Goal: Transaction & Acquisition: Purchase product/service

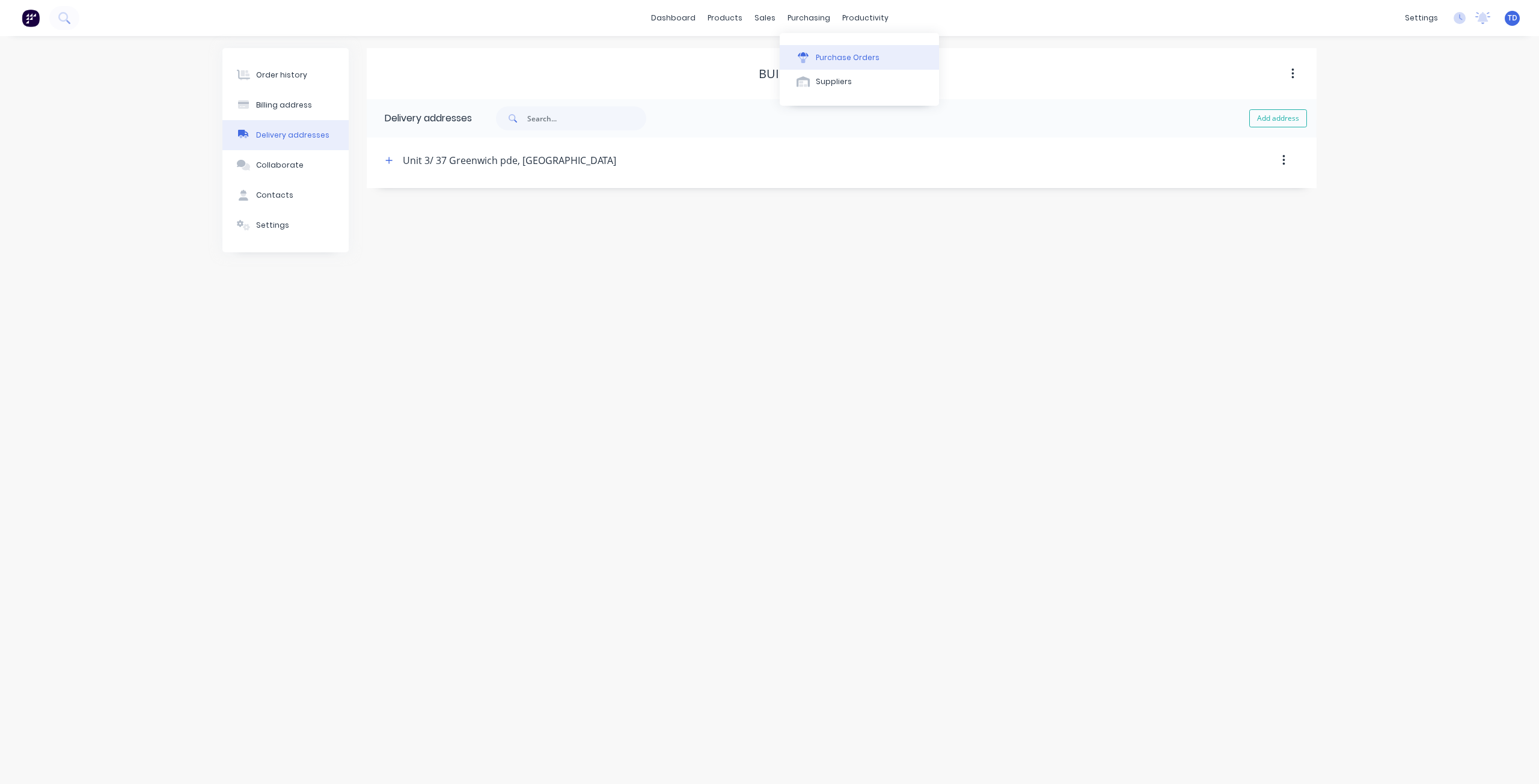
click at [814, 50] on button "Purchase Orders" at bounding box center [859, 57] width 159 height 24
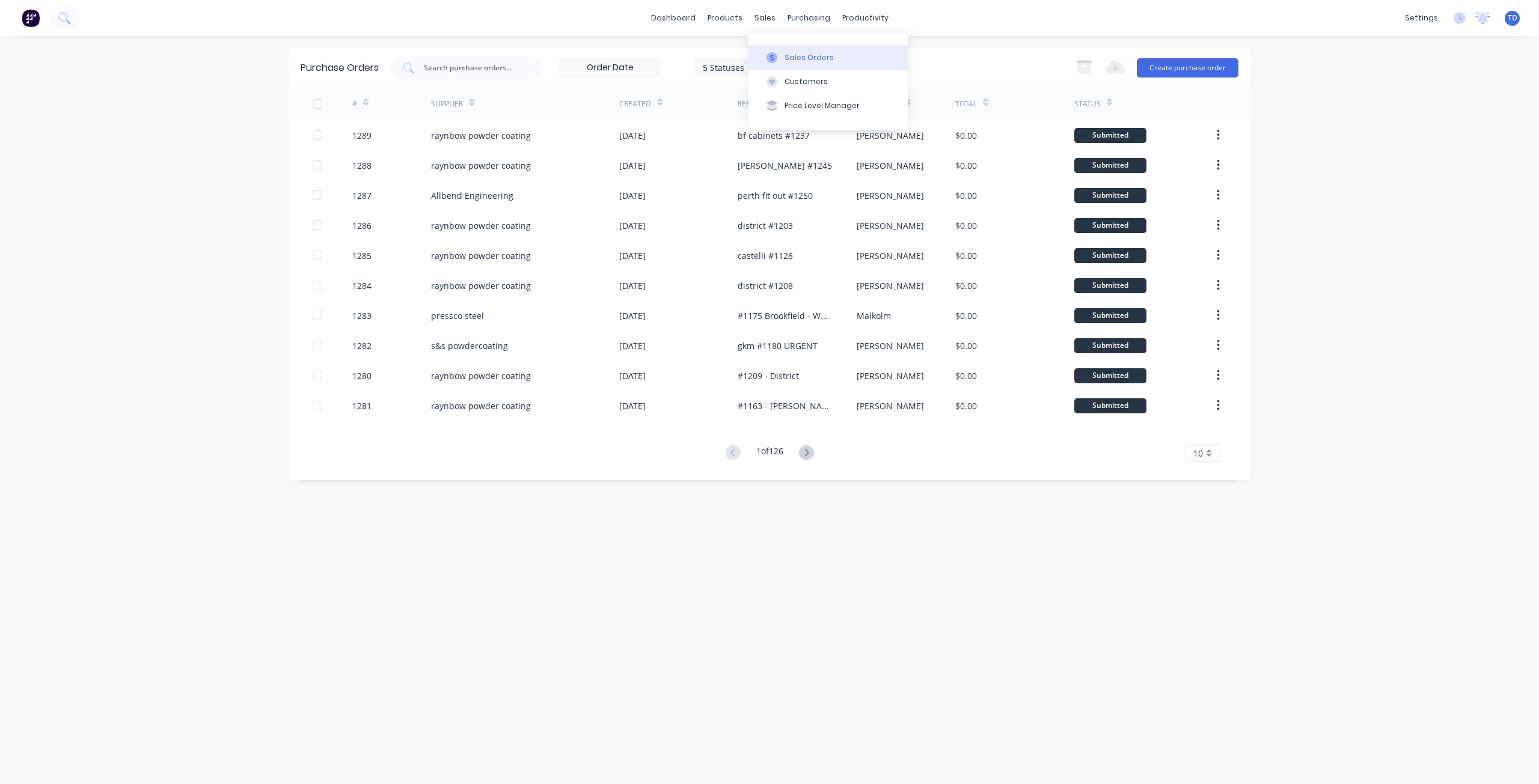
click at [781, 61] on button "Sales Orders" at bounding box center [828, 57] width 159 height 24
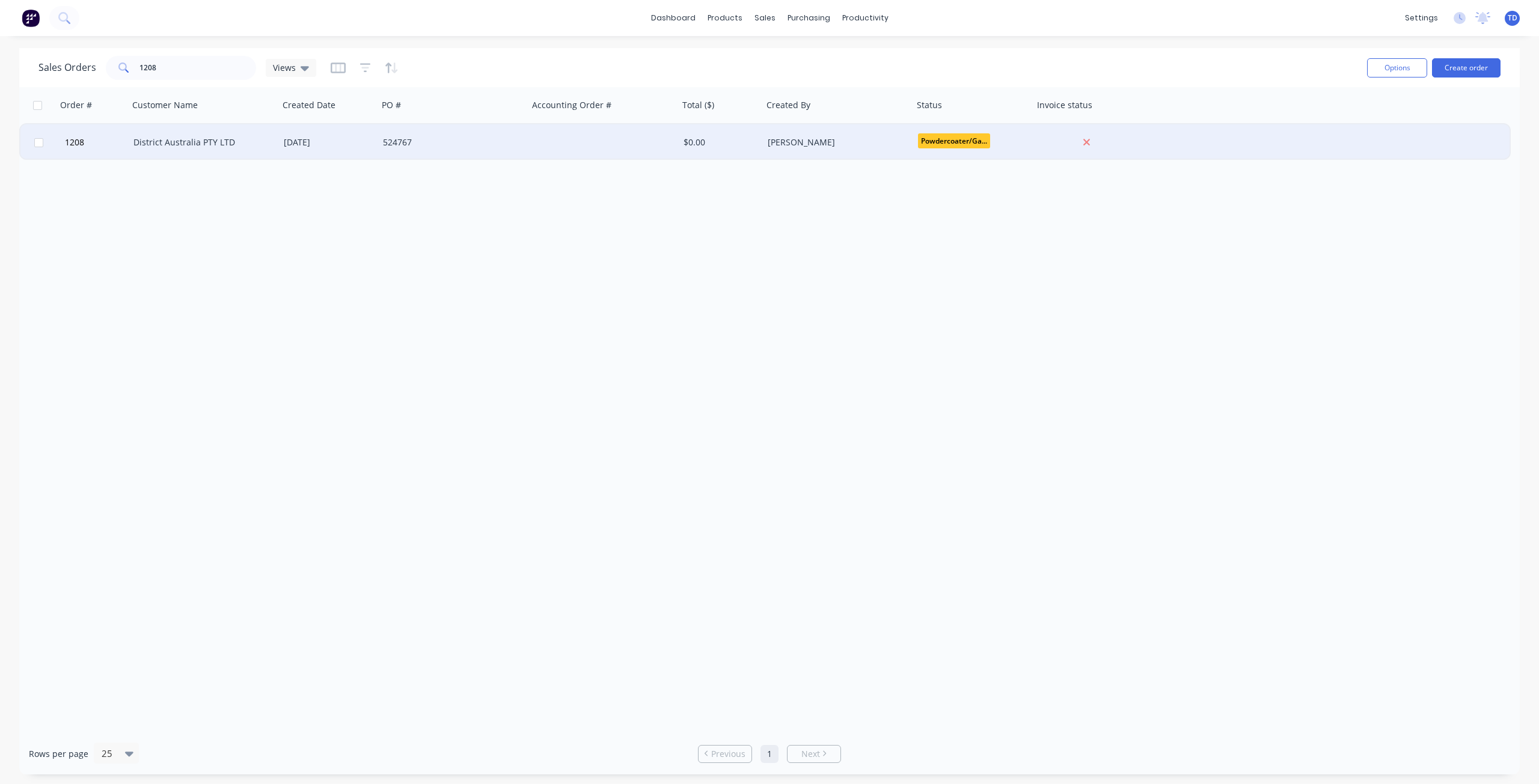
click at [218, 145] on div "District Australia PTY LTD" at bounding box center [200, 142] width 134 height 12
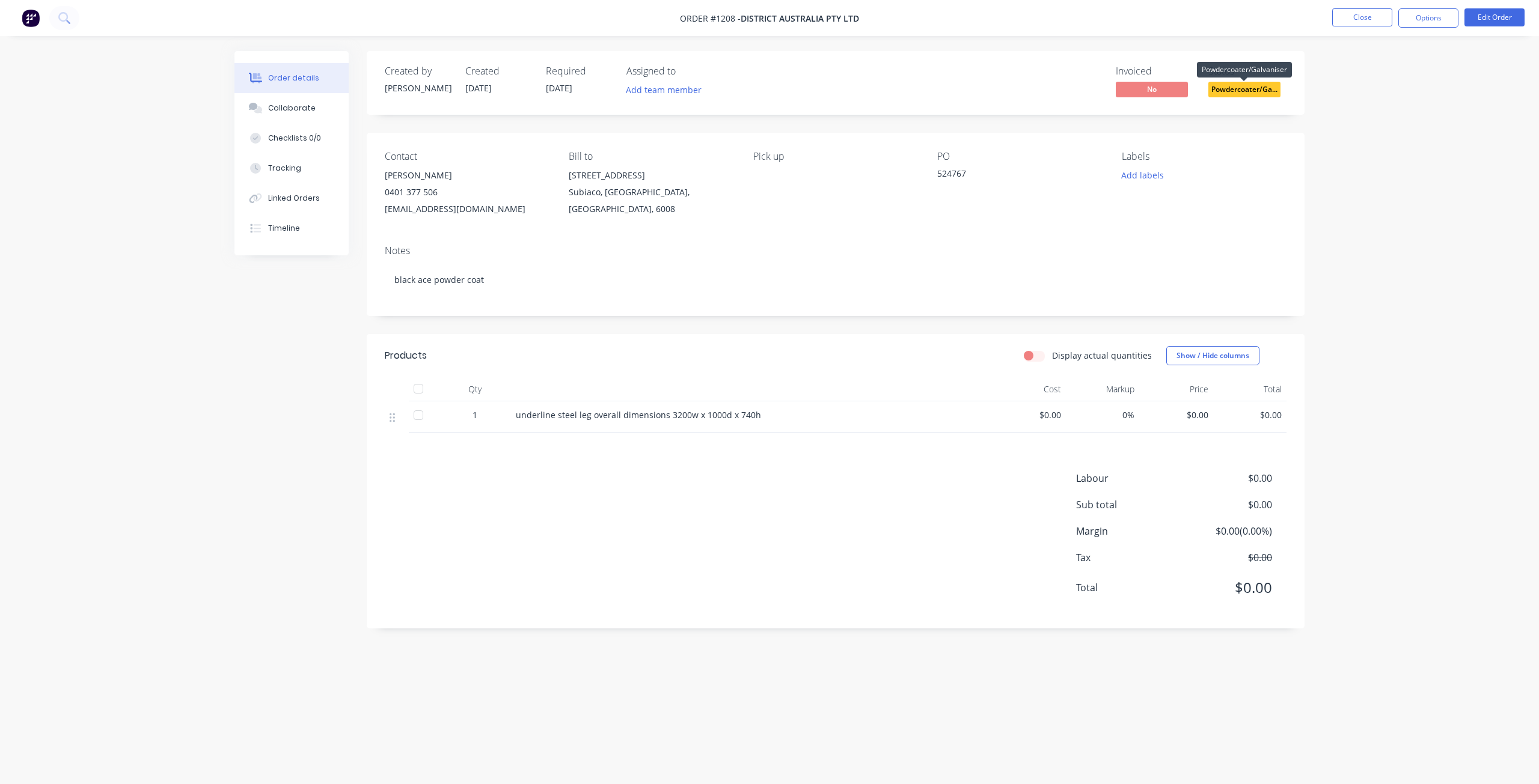
click at [1242, 91] on span "Powdercoater/Ga..." at bounding box center [1245, 89] width 72 height 15
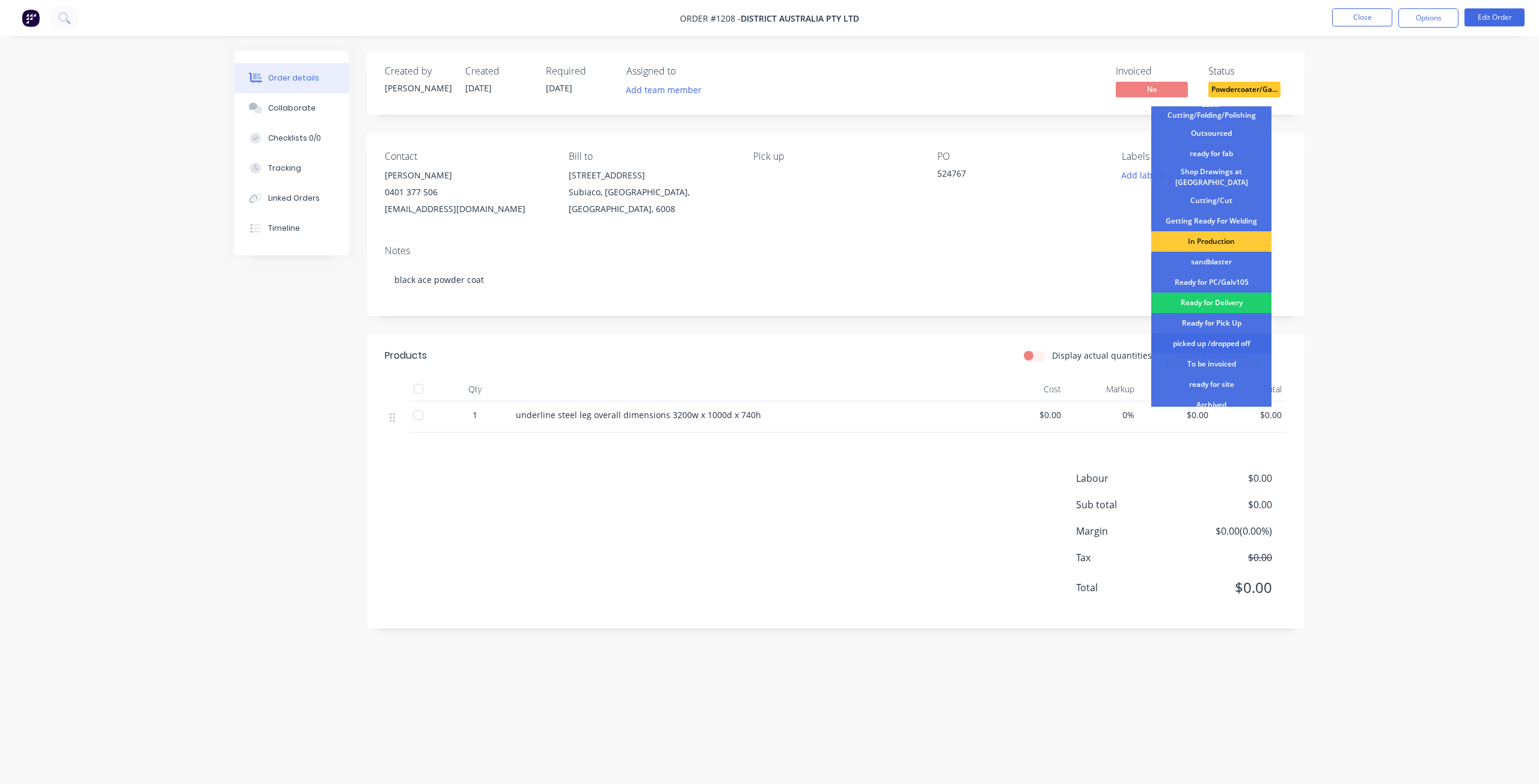
scroll to position [155, 0]
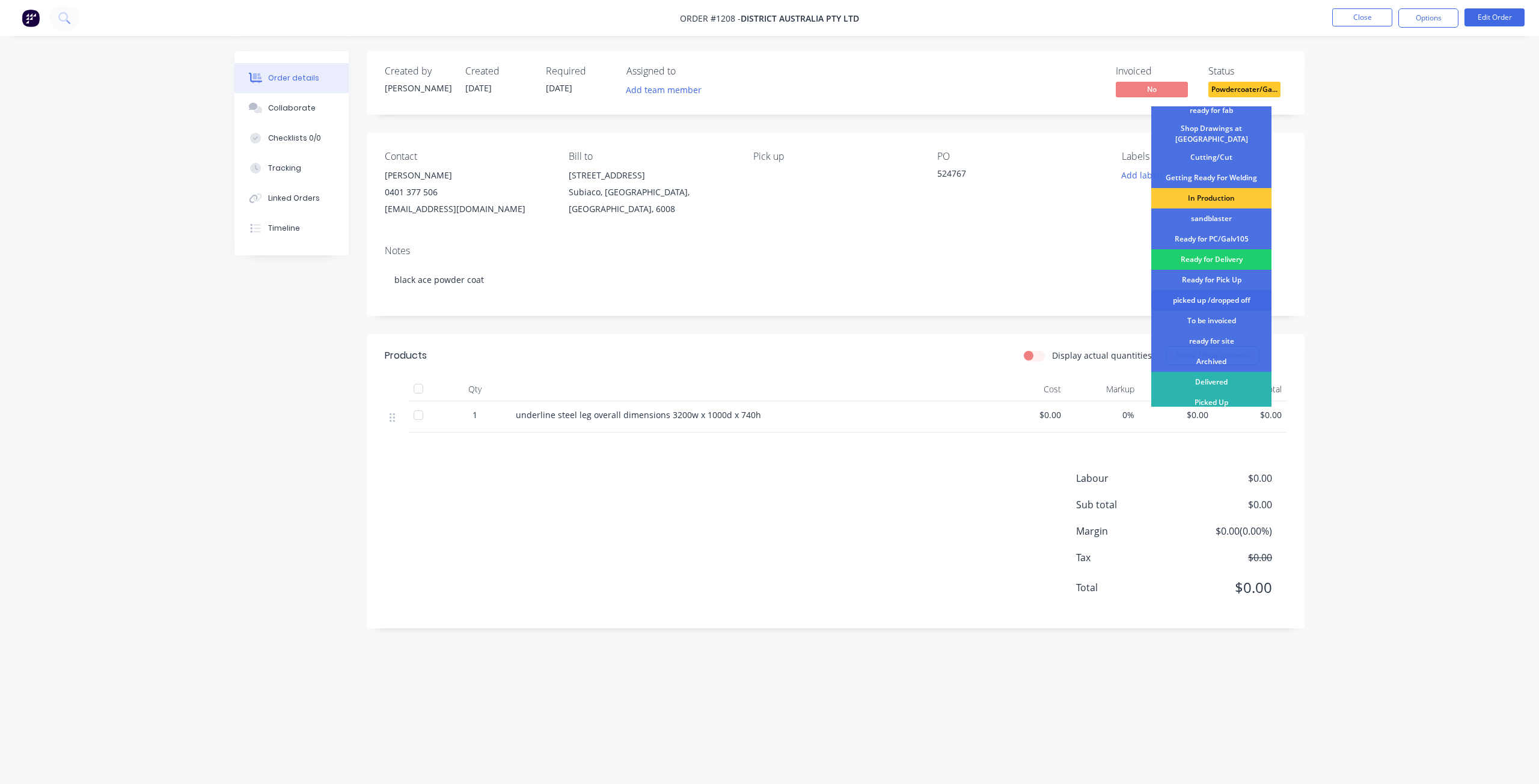
click at [1210, 291] on div "picked up /dropped off" at bounding box center [1211, 300] width 120 height 20
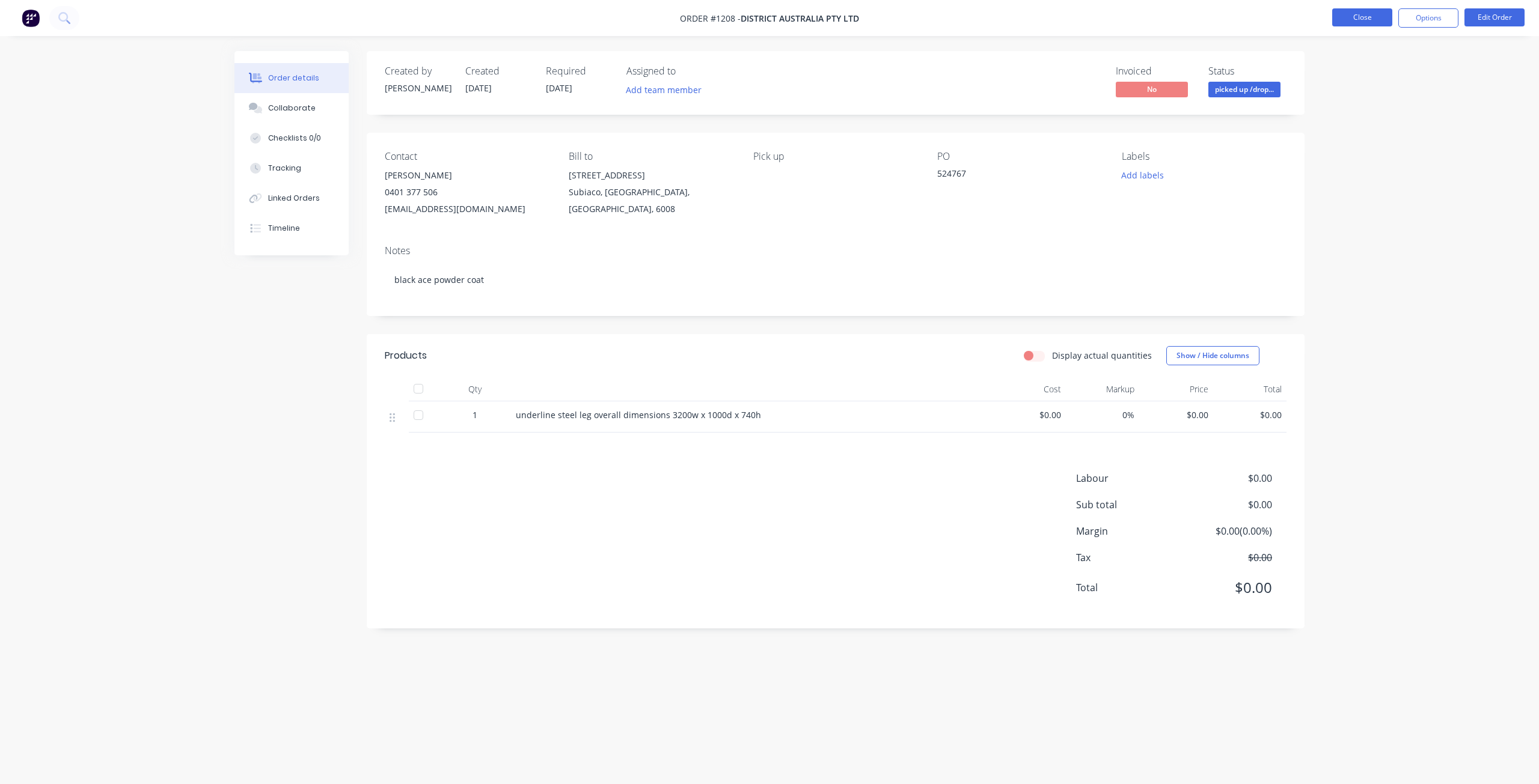
click at [1365, 17] on button "Close" at bounding box center [1362, 17] width 60 height 18
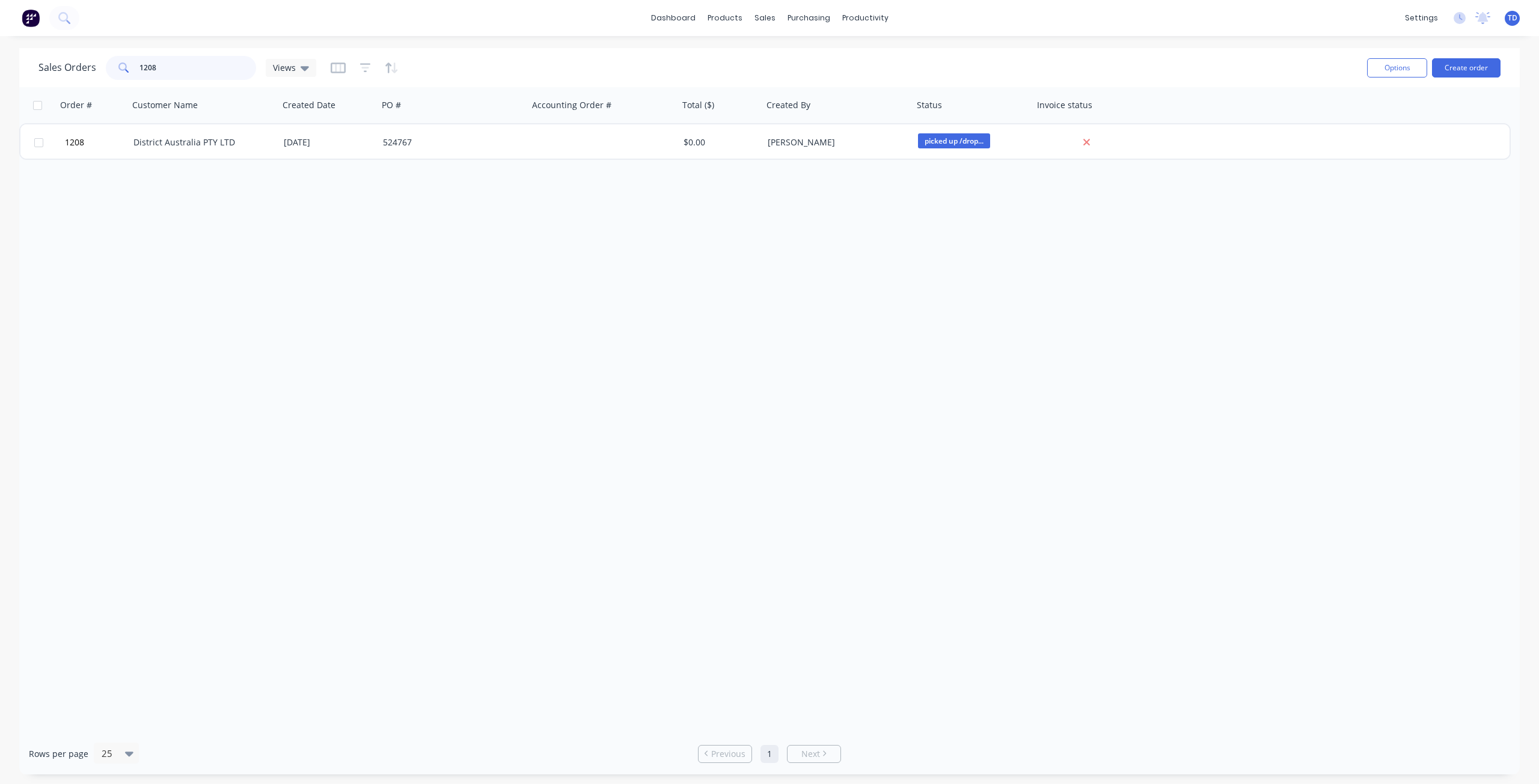
drag, startPoint x: 154, startPoint y: 66, endPoint x: 125, endPoint y: 64, distance: 29.1
click at [125, 65] on div "1208" at bounding box center [181, 67] width 150 height 24
drag, startPoint x: 160, startPoint y: 68, endPoint x: 148, endPoint y: 61, distance: 13.9
click at [148, 61] on input "1245" at bounding box center [198, 67] width 117 height 24
drag, startPoint x: 184, startPoint y: 61, endPoint x: 148, endPoint y: 58, distance: 36.1
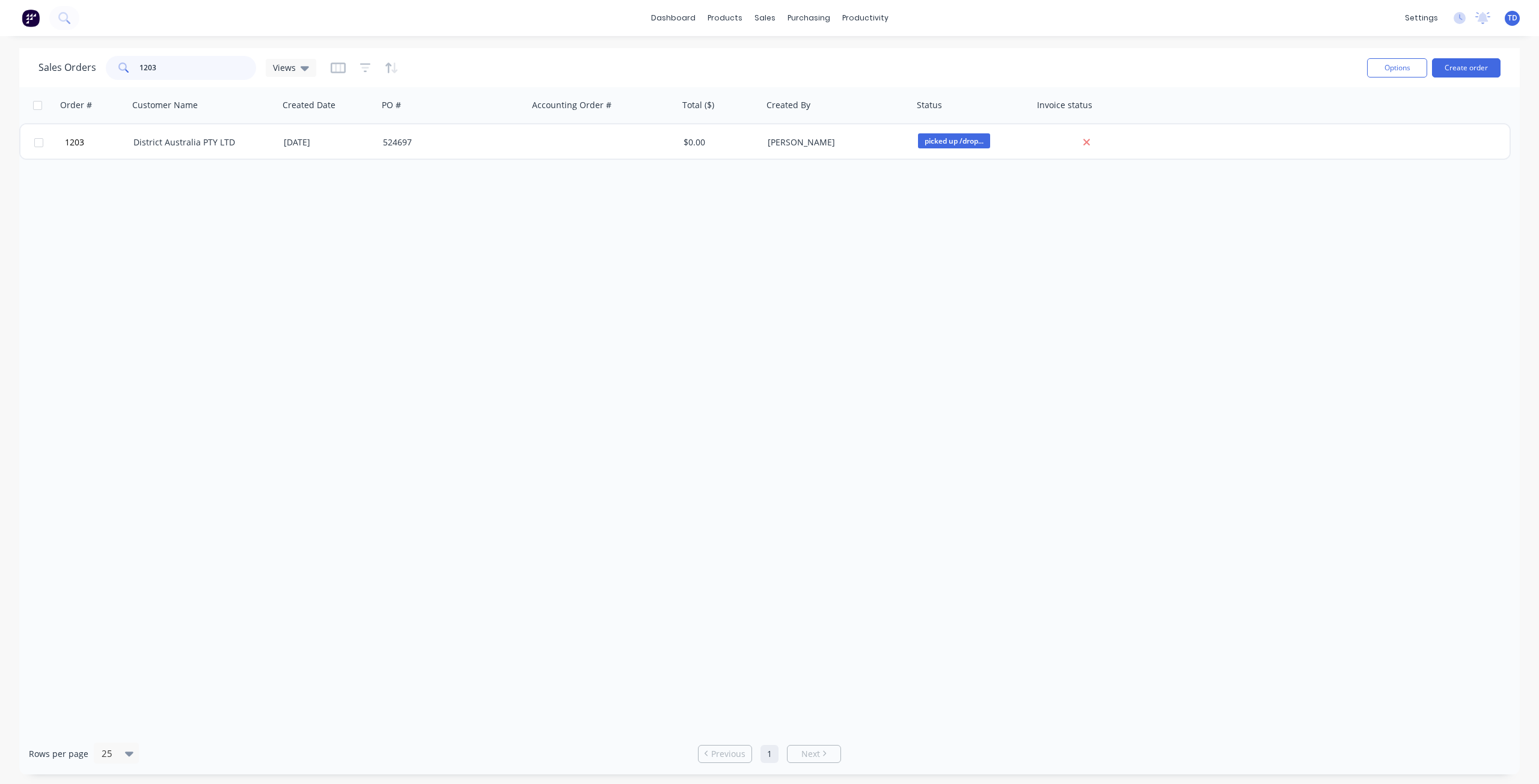
click at [148, 58] on input "1203" at bounding box center [198, 67] width 117 height 24
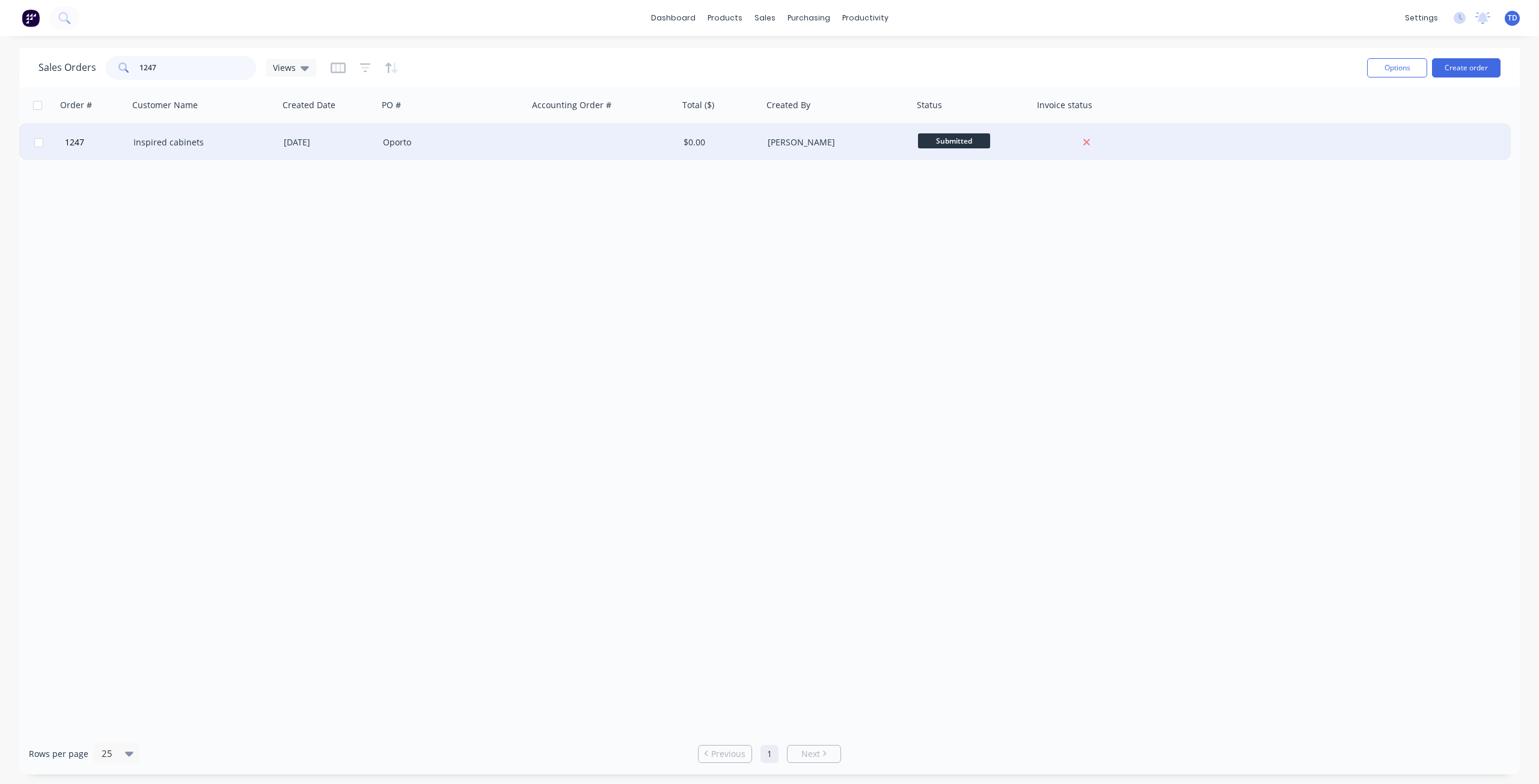
type input "1247"
click at [249, 136] on div "Inspired cabinets" at bounding box center [200, 142] width 134 height 12
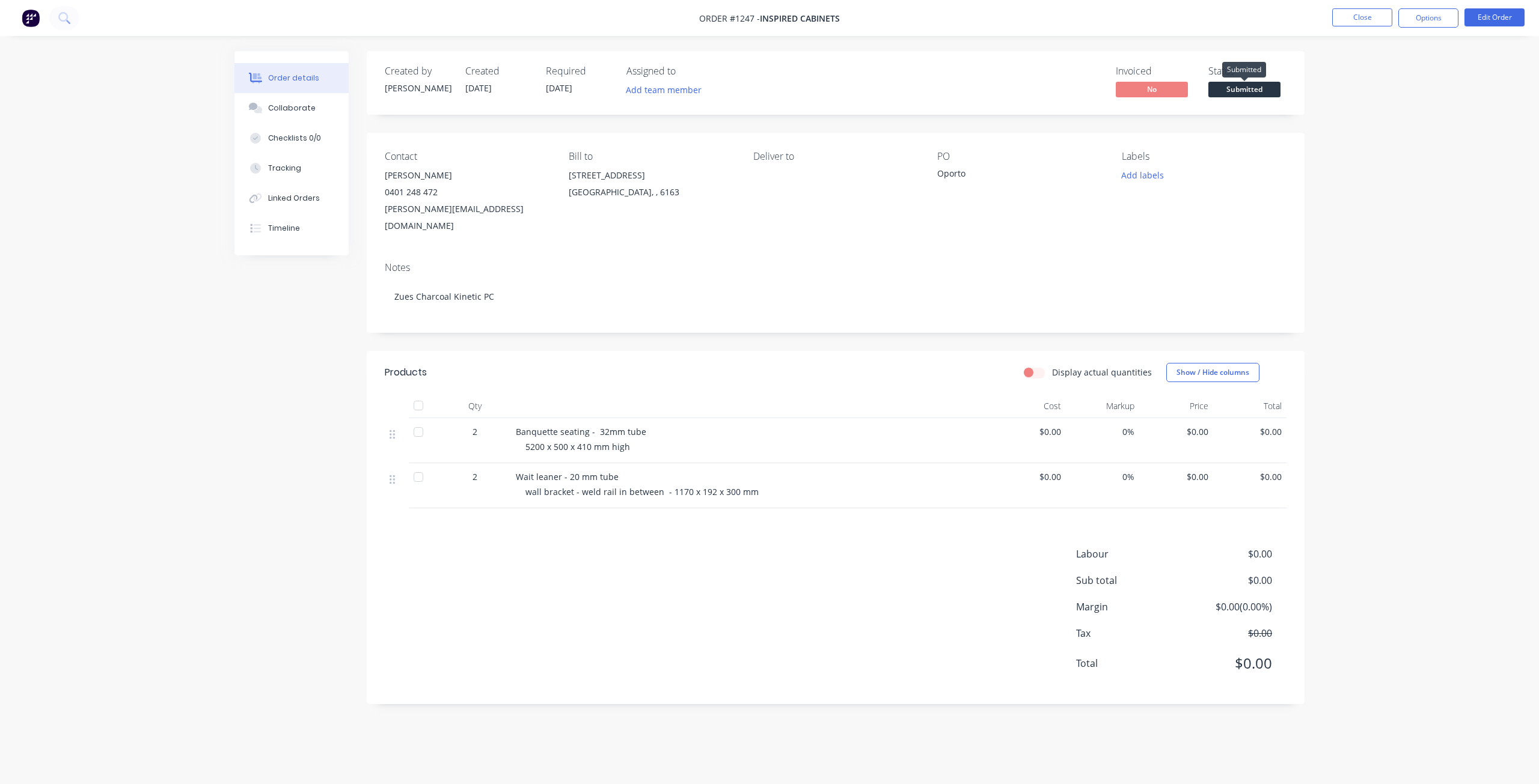
click at [1261, 84] on span "Submitted" at bounding box center [1245, 89] width 72 height 15
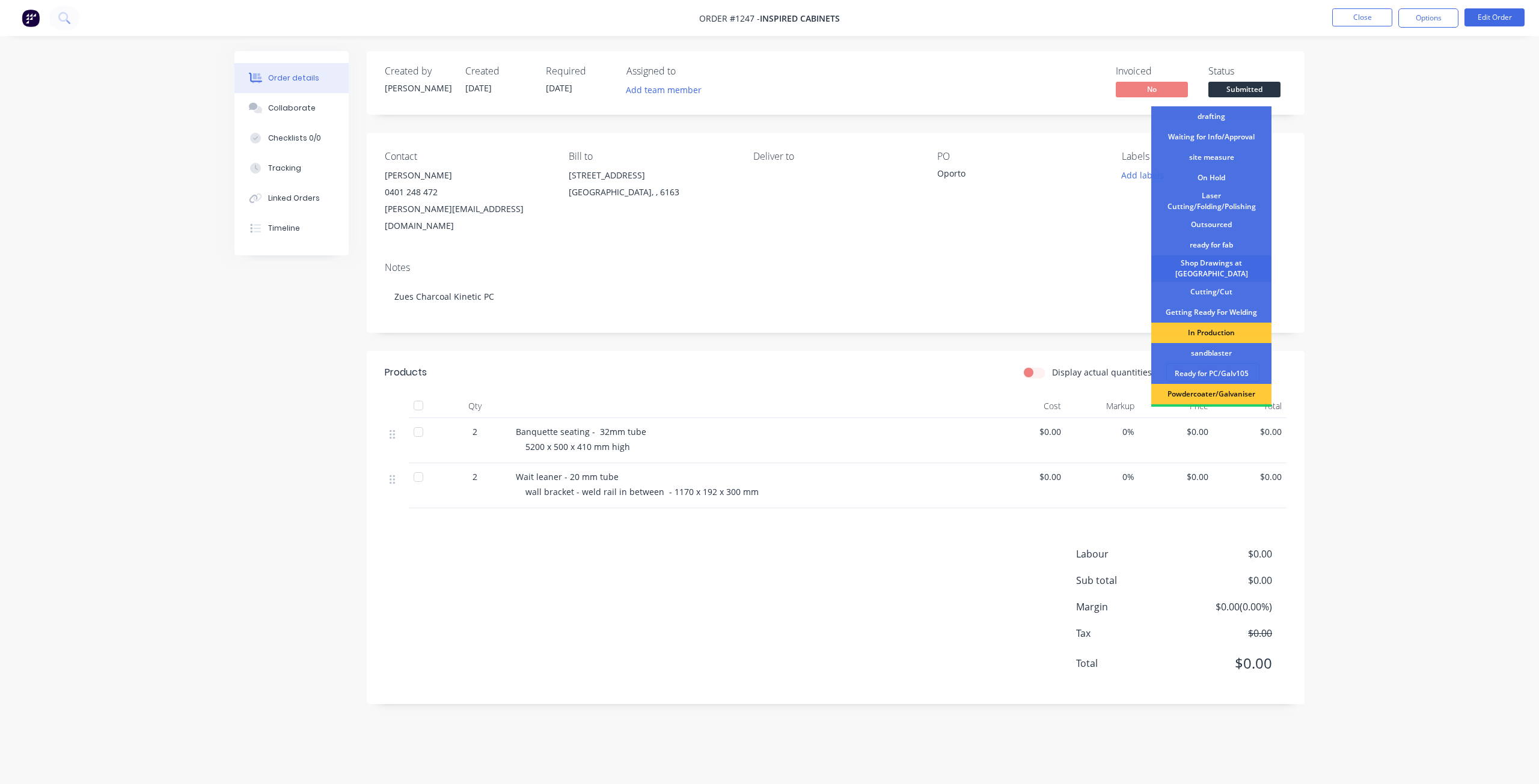
click at [1220, 264] on div "Shop Drawings at Cutter" at bounding box center [1211, 269] width 120 height 26
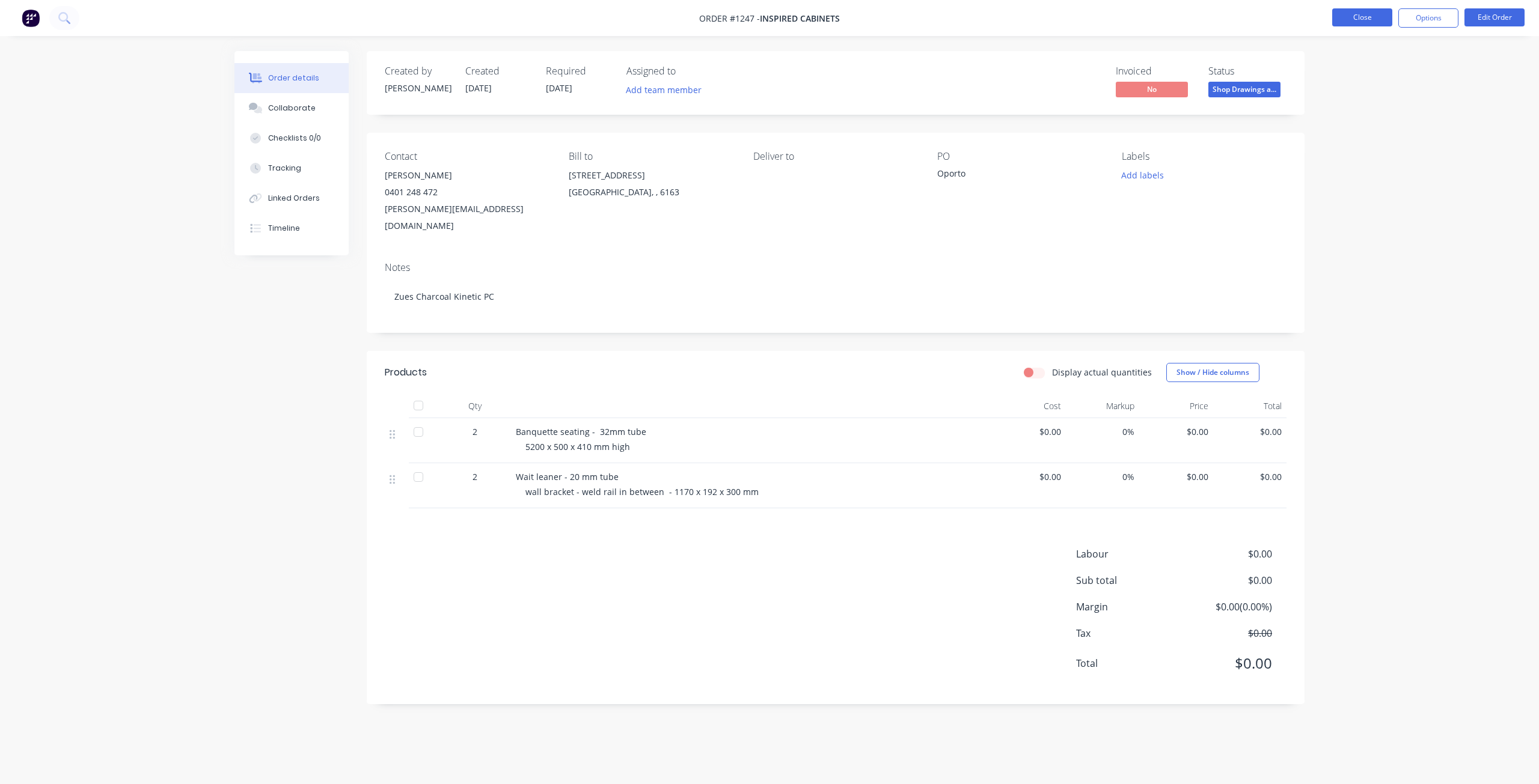
click at [1355, 17] on button "Close" at bounding box center [1362, 17] width 60 height 18
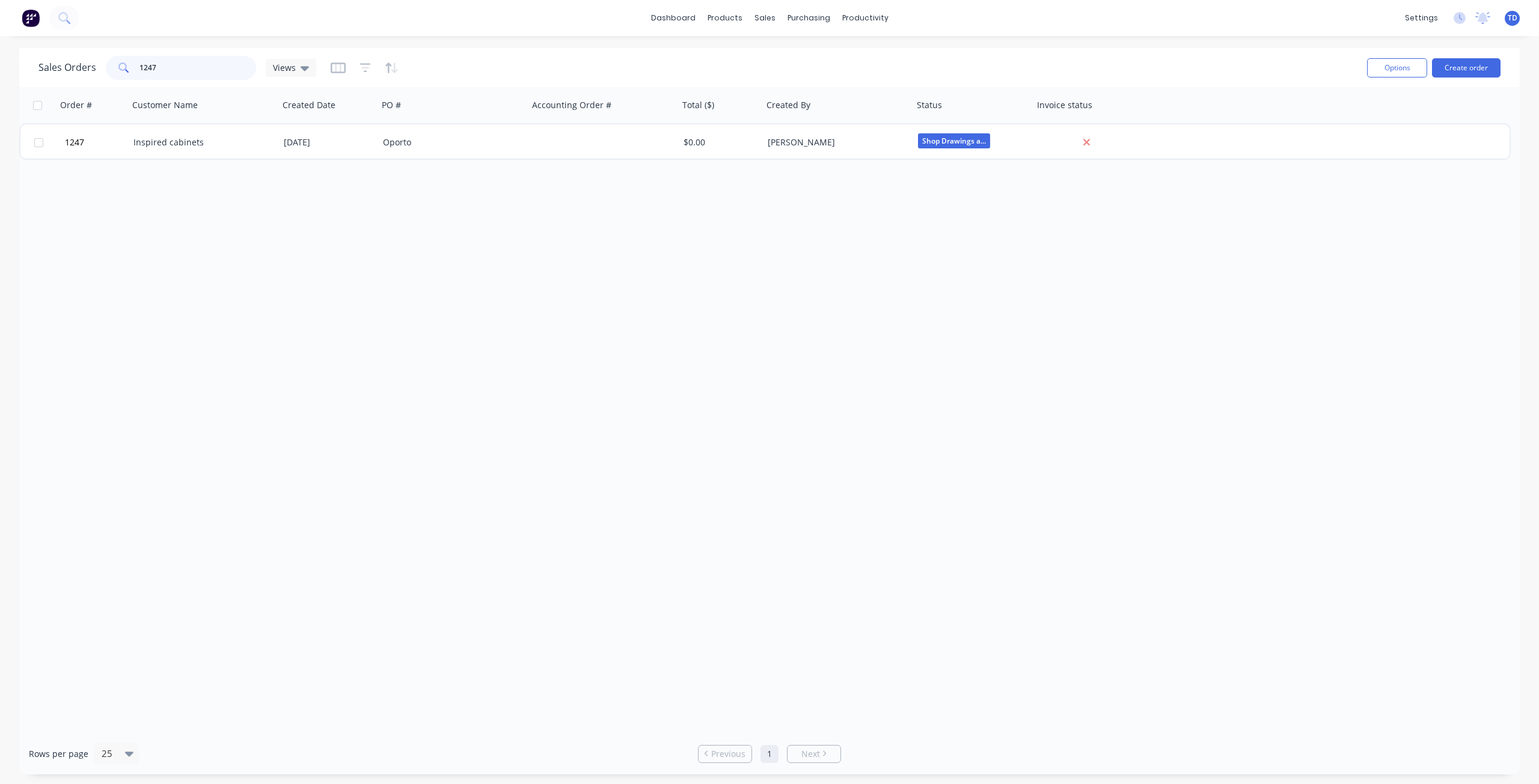
click at [127, 63] on div "1247" at bounding box center [181, 67] width 150 height 24
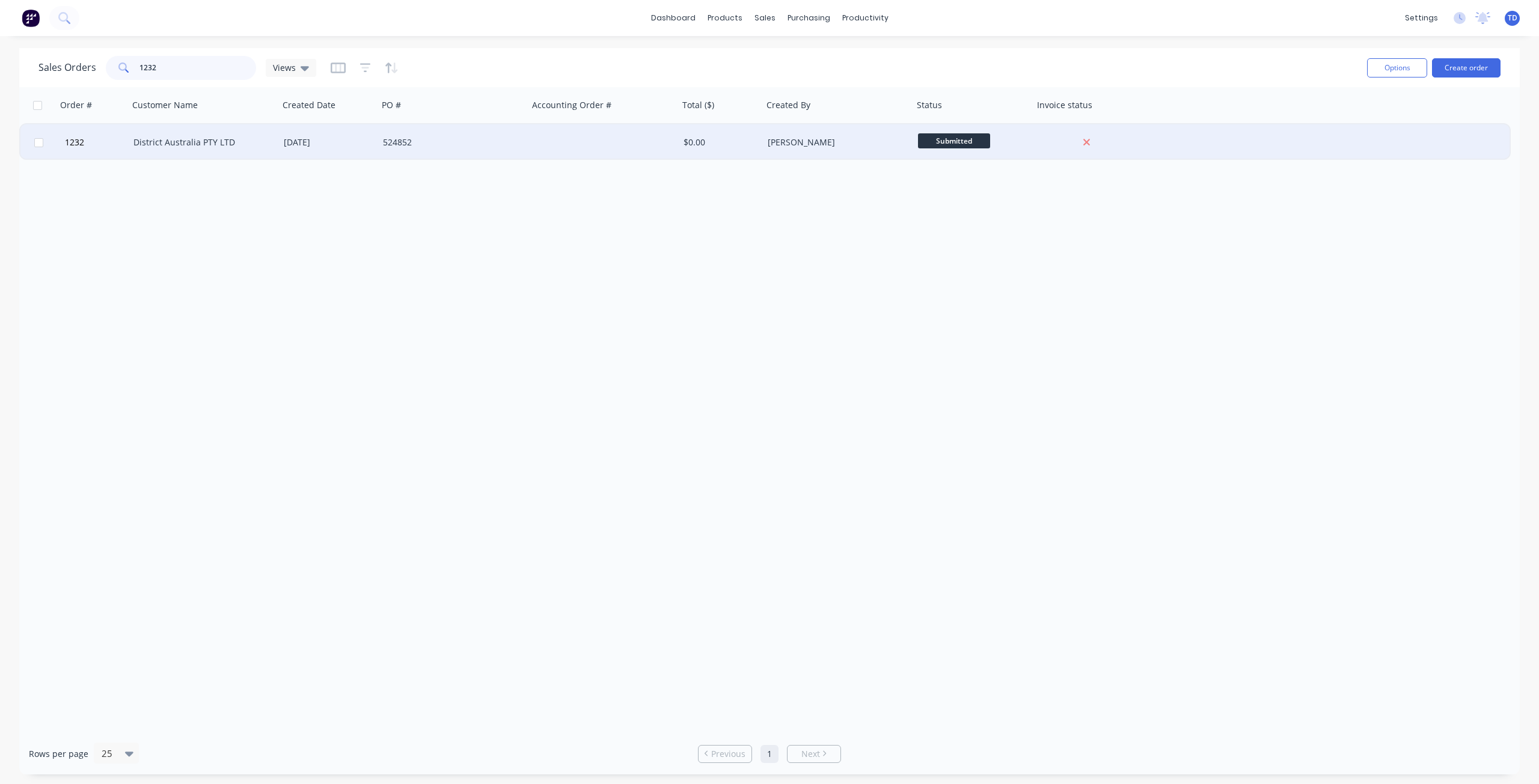
type input "1232"
click at [194, 139] on div "District Australia PTY LTD" at bounding box center [200, 142] width 134 height 12
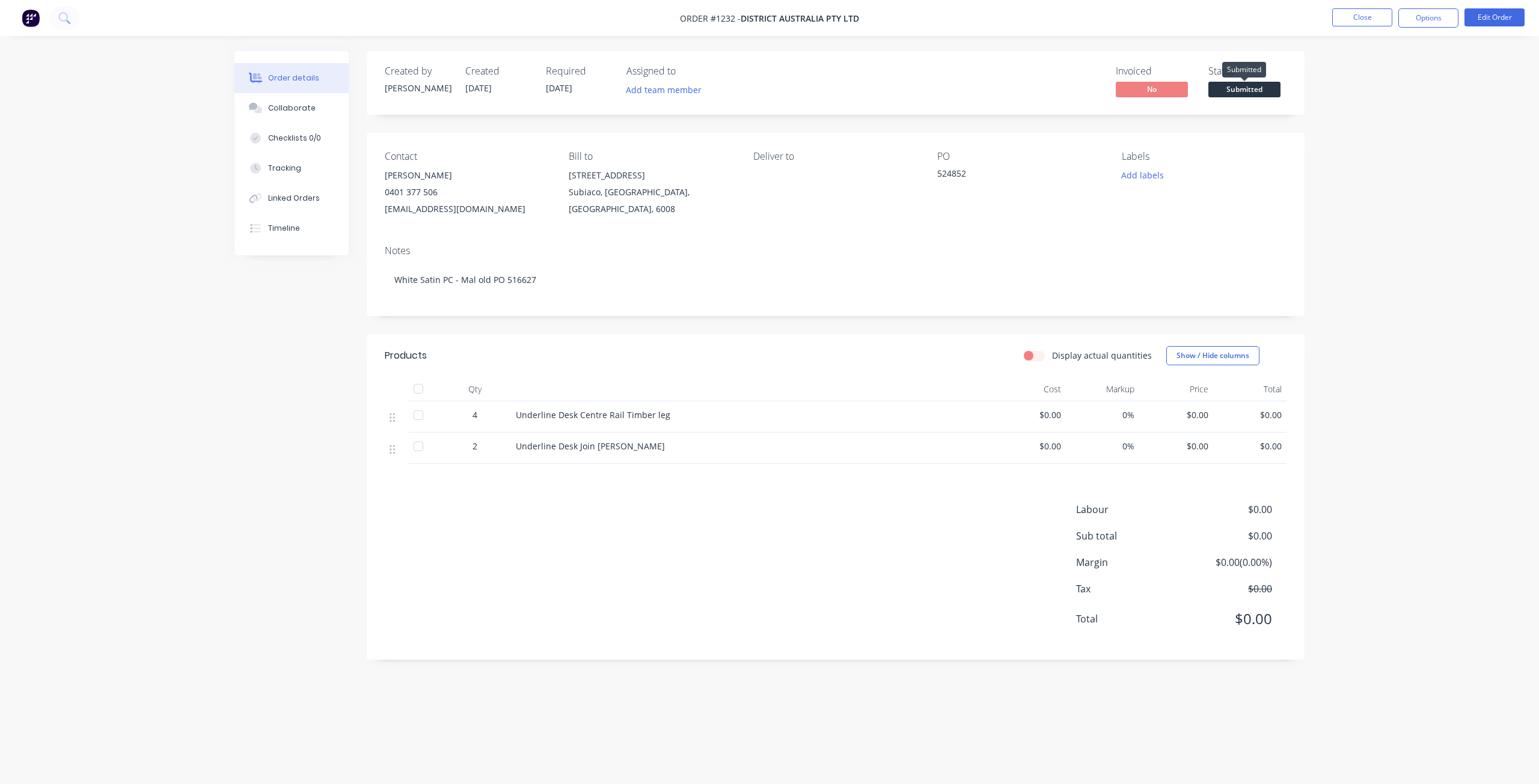
click at [1242, 88] on span "Submitted" at bounding box center [1245, 89] width 72 height 15
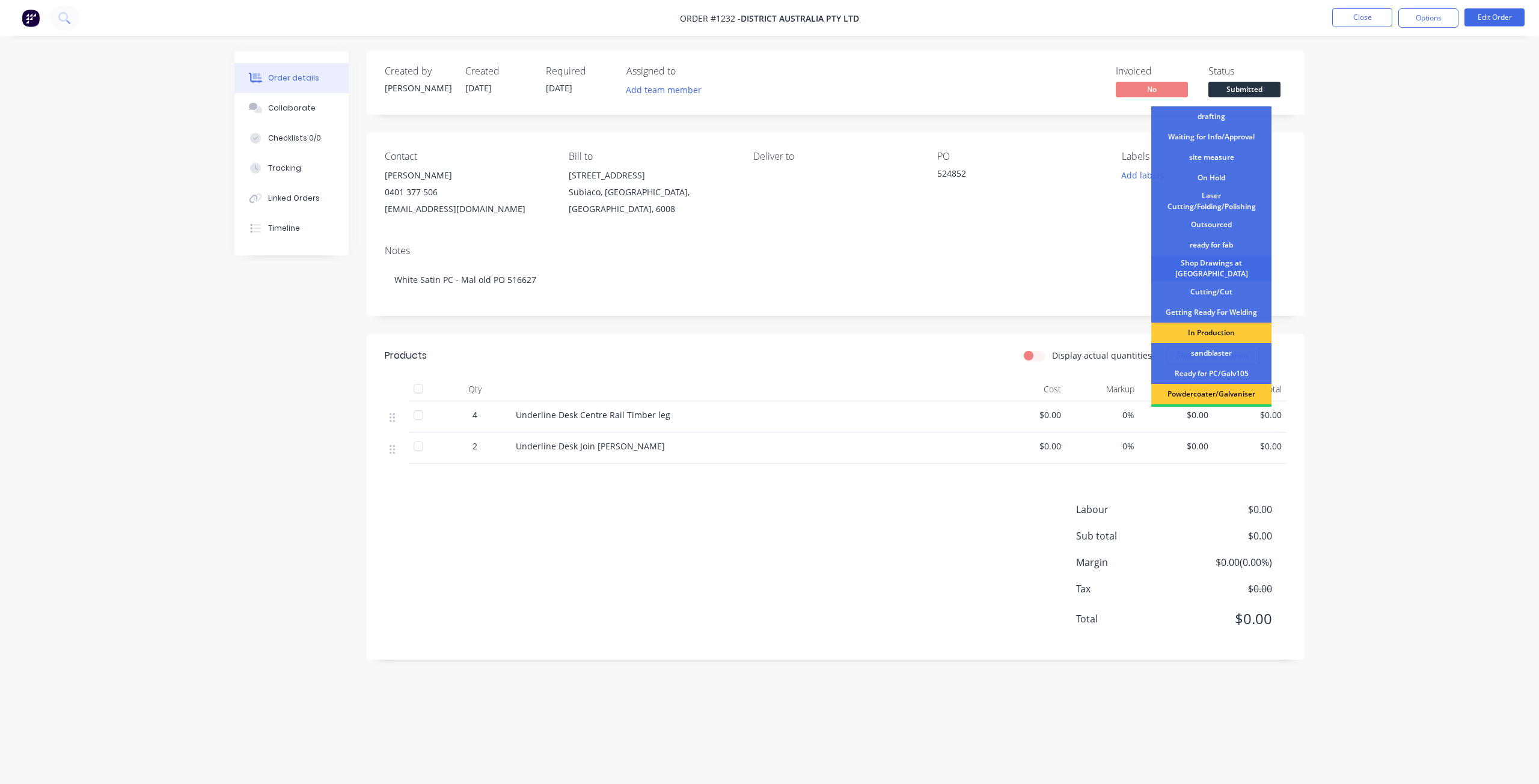
click at [1194, 265] on div "Shop Drawings at Cutter" at bounding box center [1211, 269] width 120 height 26
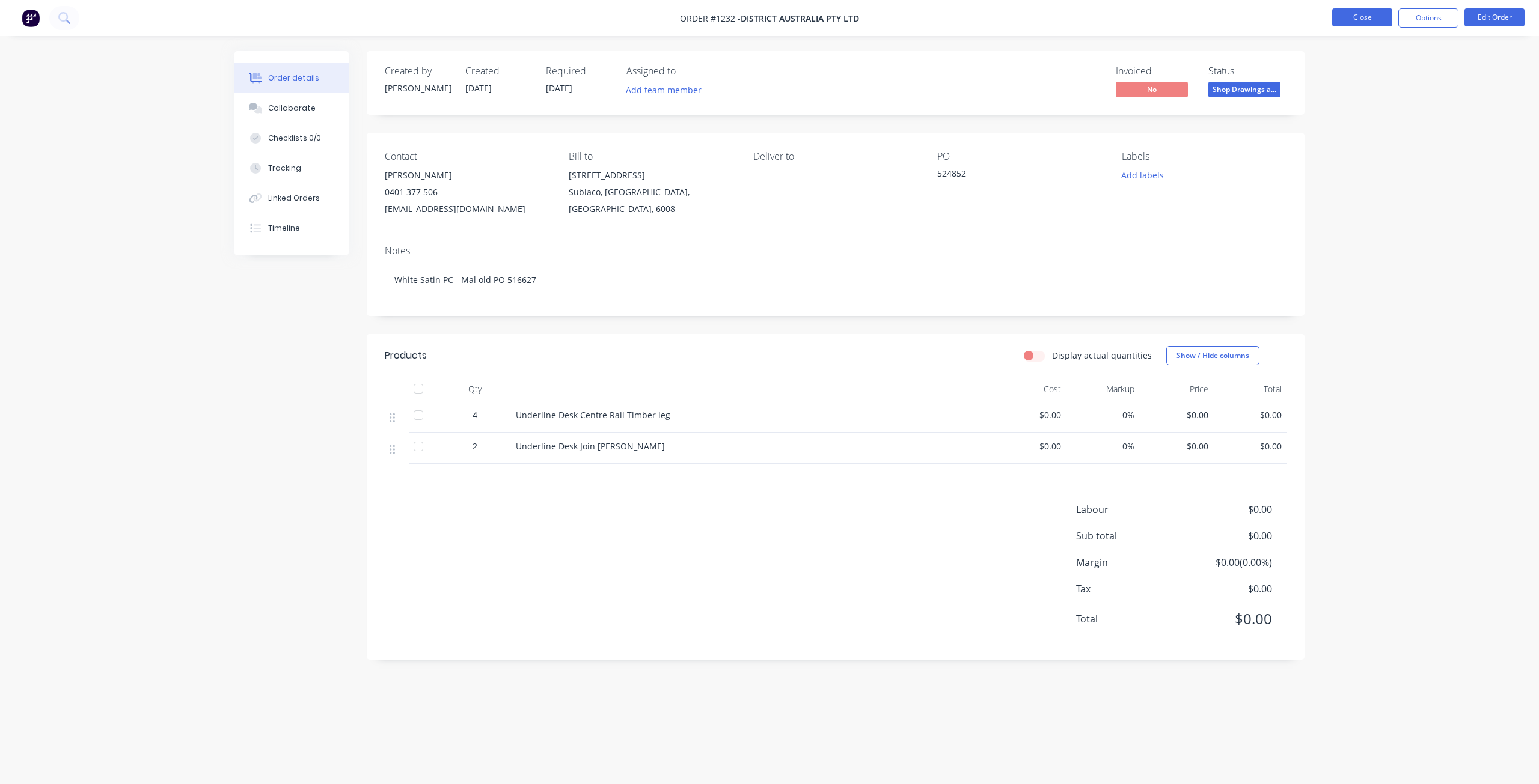
click at [1364, 20] on button "Close" at bounding box center [1362, 17] width 60 height 18
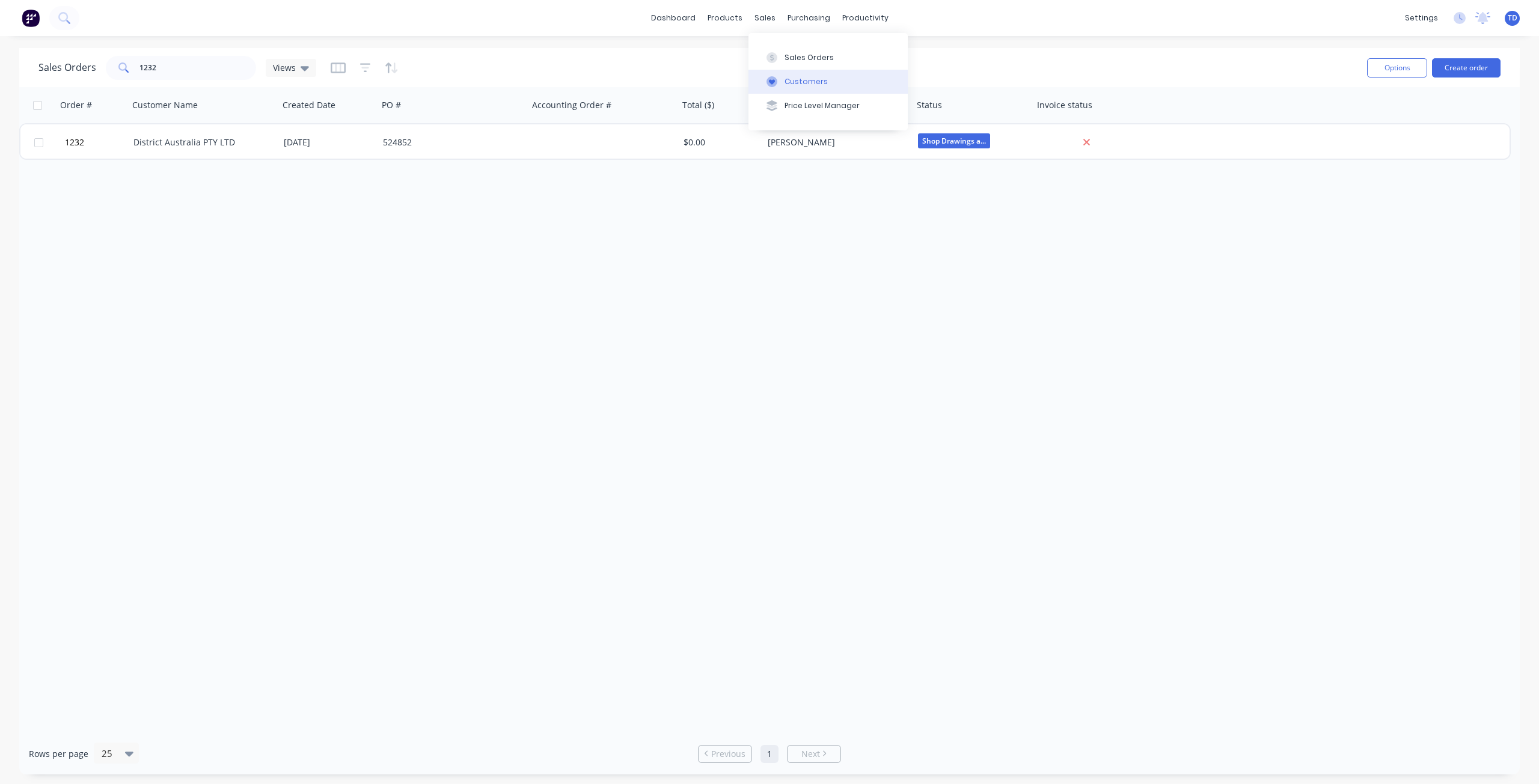
click at [771, 80] on icon at bounding box center [772, 82] width 6 height 6
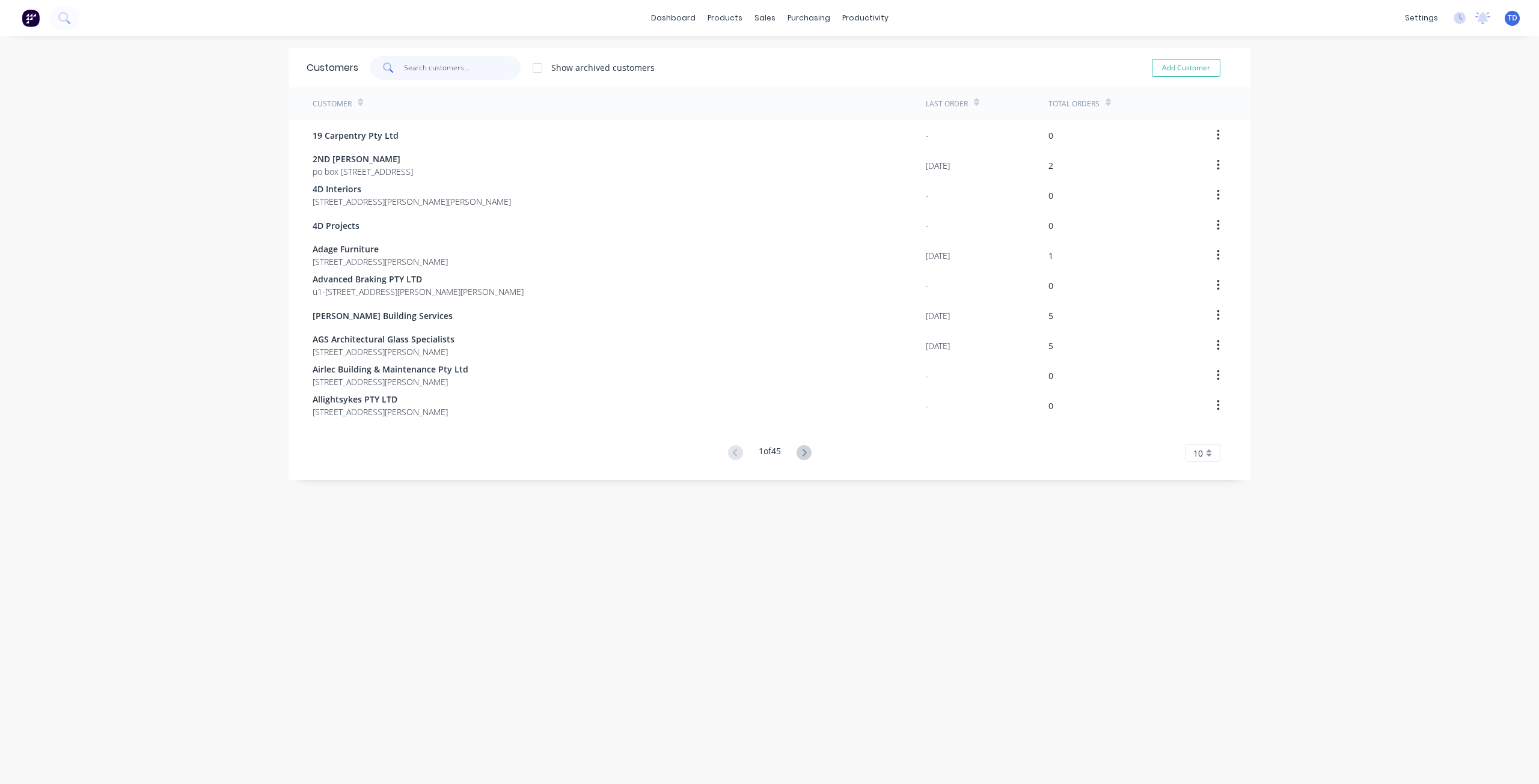
click at [487, 72] on input "text" at bounding box center [462, 67] width 117 height 24
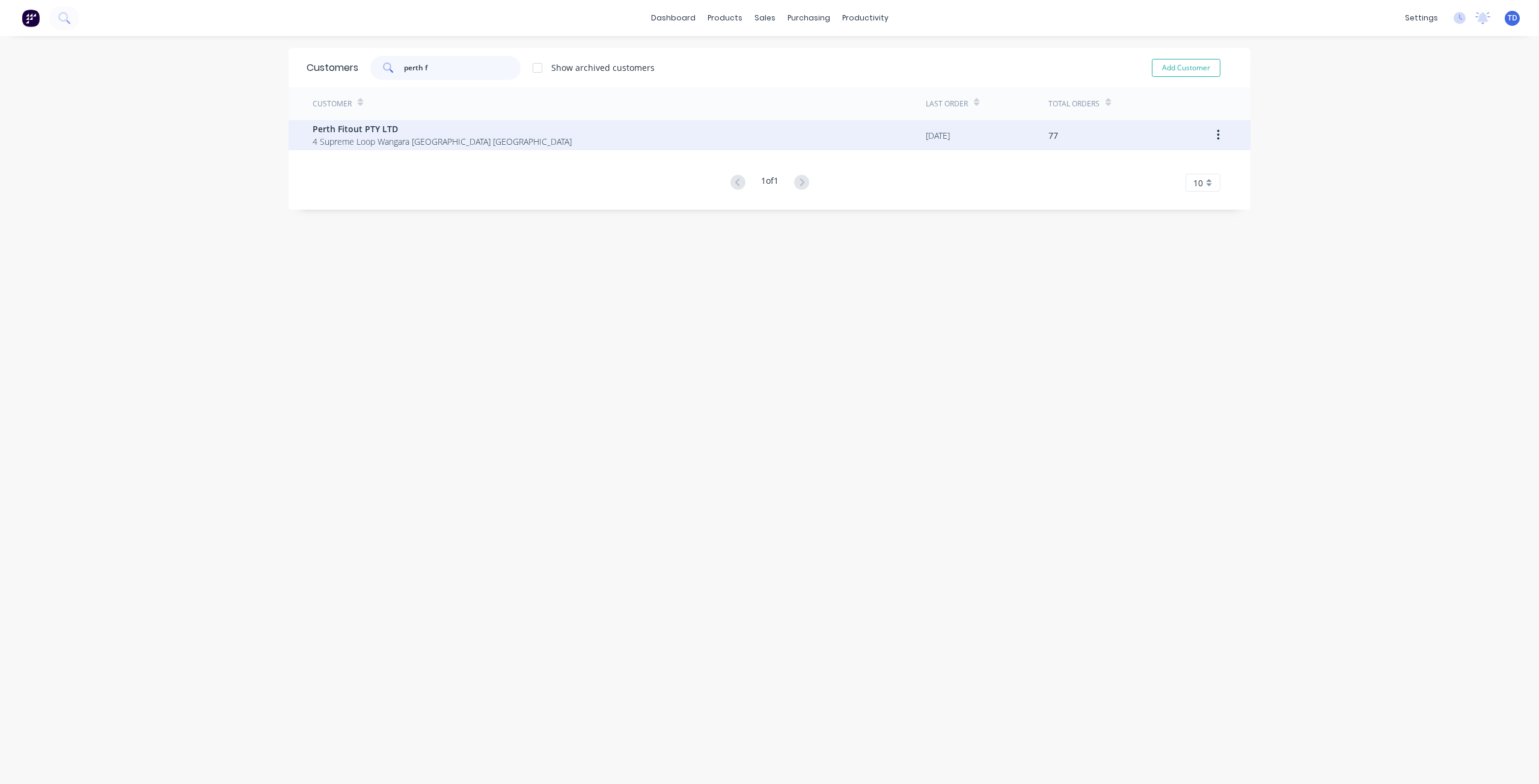
type input "perth f"
click at [446, 145] on div "Perth Fitout PTY LTD 4 Supreme Loop Wangara Western Australia Australia" at bounding box center [619, 135] width 613 height 30
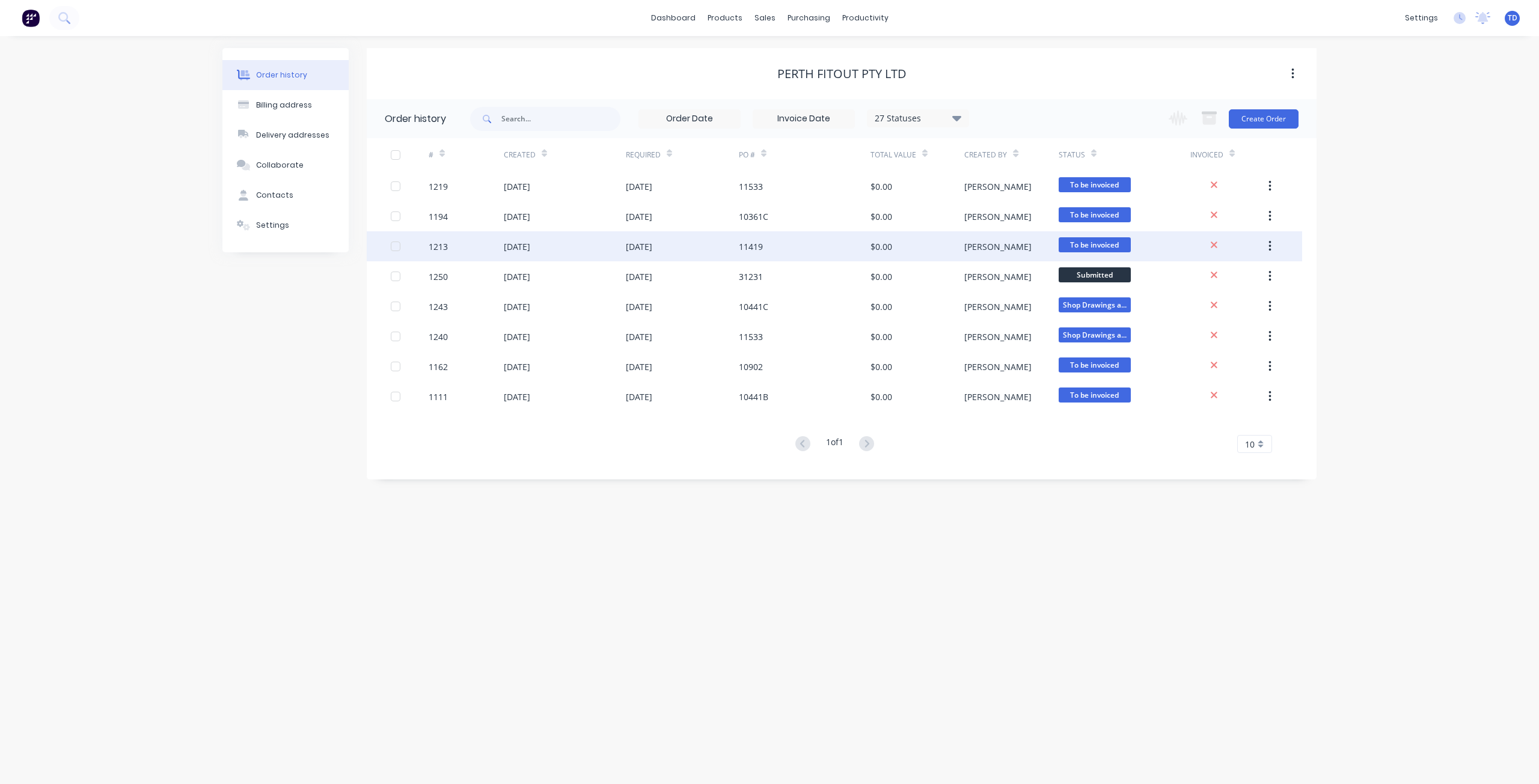
click at [803, 251] on div "11419" at bounding box center [804, 246] width 132 height 30
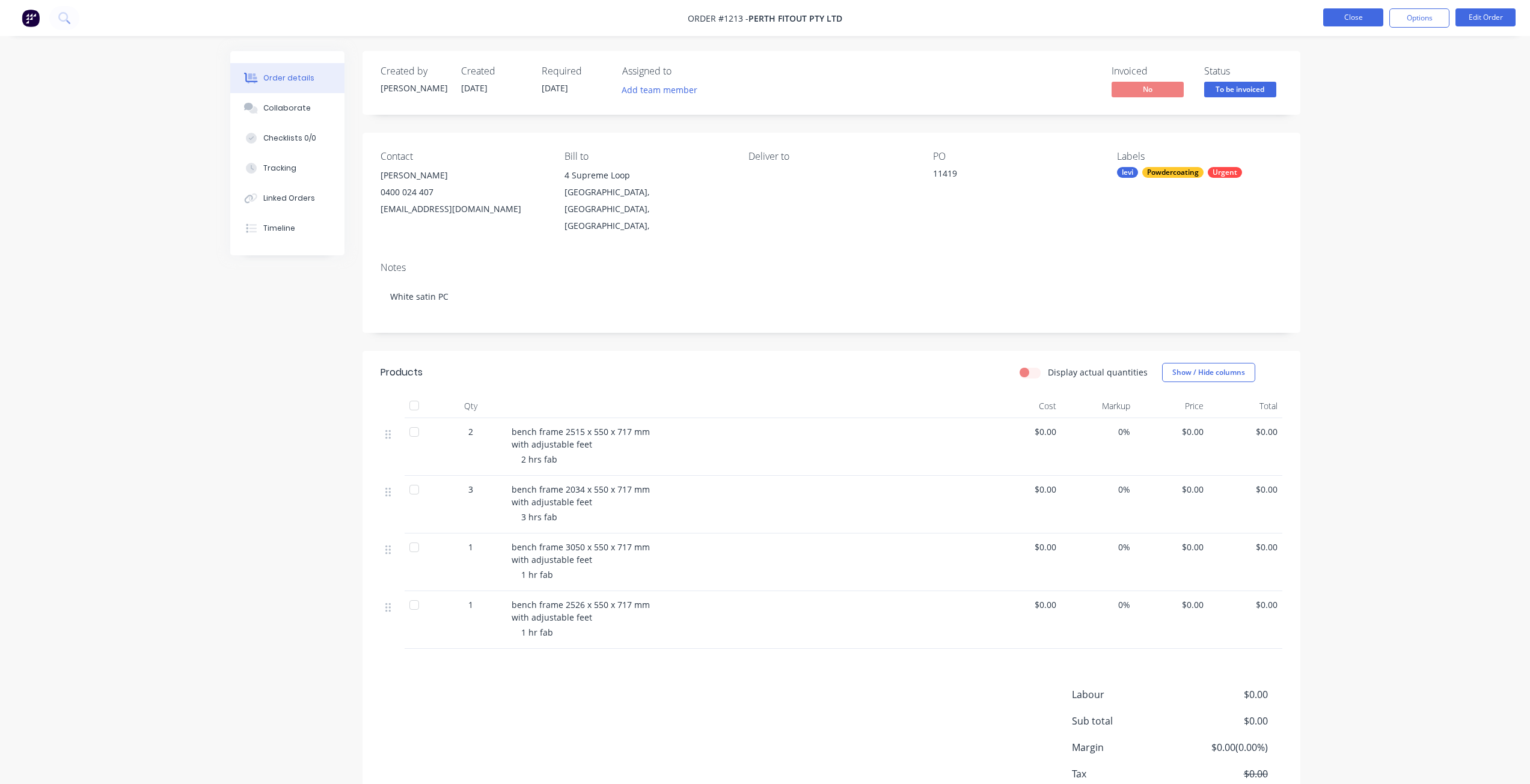
click at [1342, 15] on button "Close" at bounding box center [1353, 17] width 60 height 18
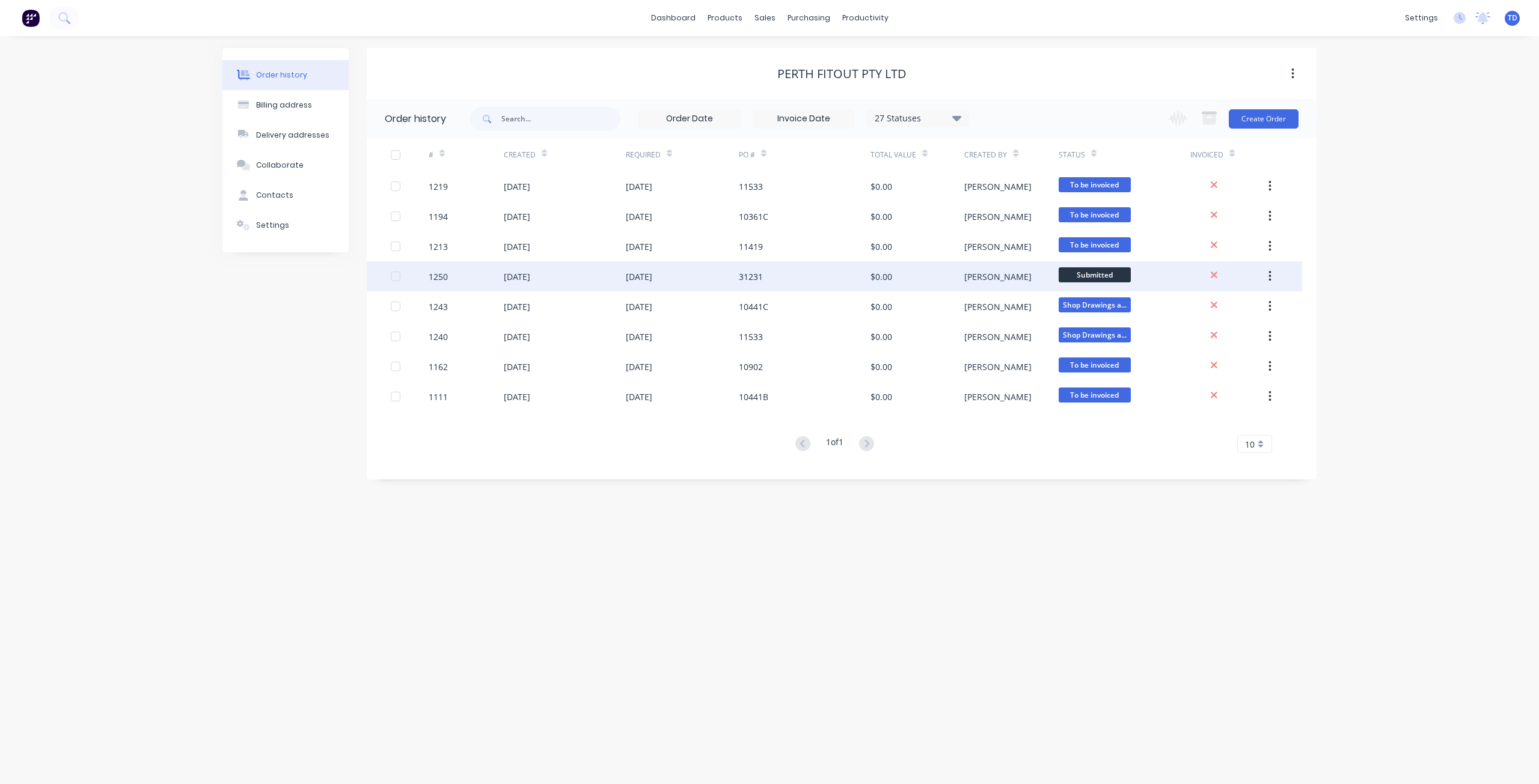
click at [843, 289] on div "31231" at bounding box center [804, 276] width 132 height 30
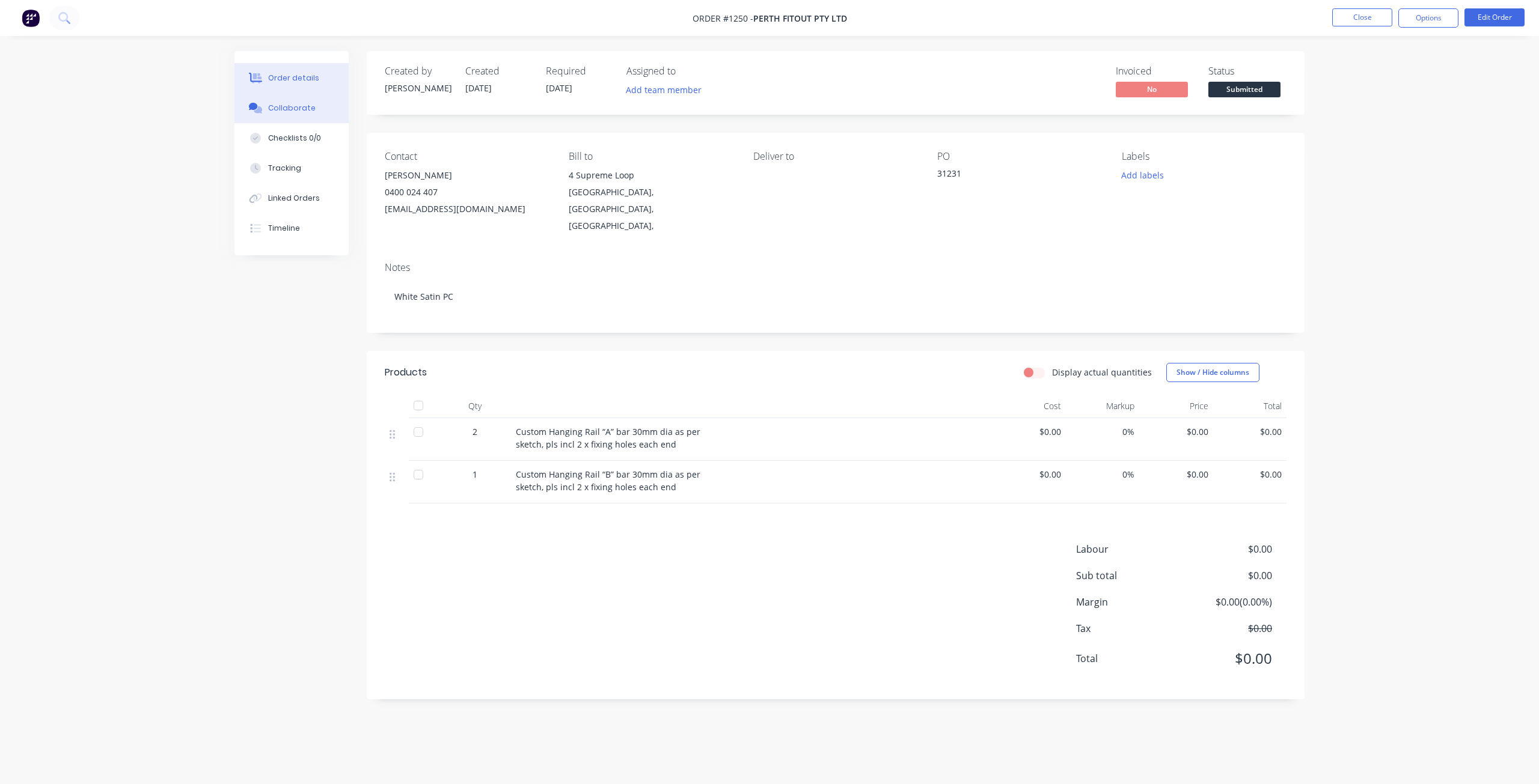
click at [294, 119] on button "Collaborate" at bounding box center [292, 108] width 114 height 30
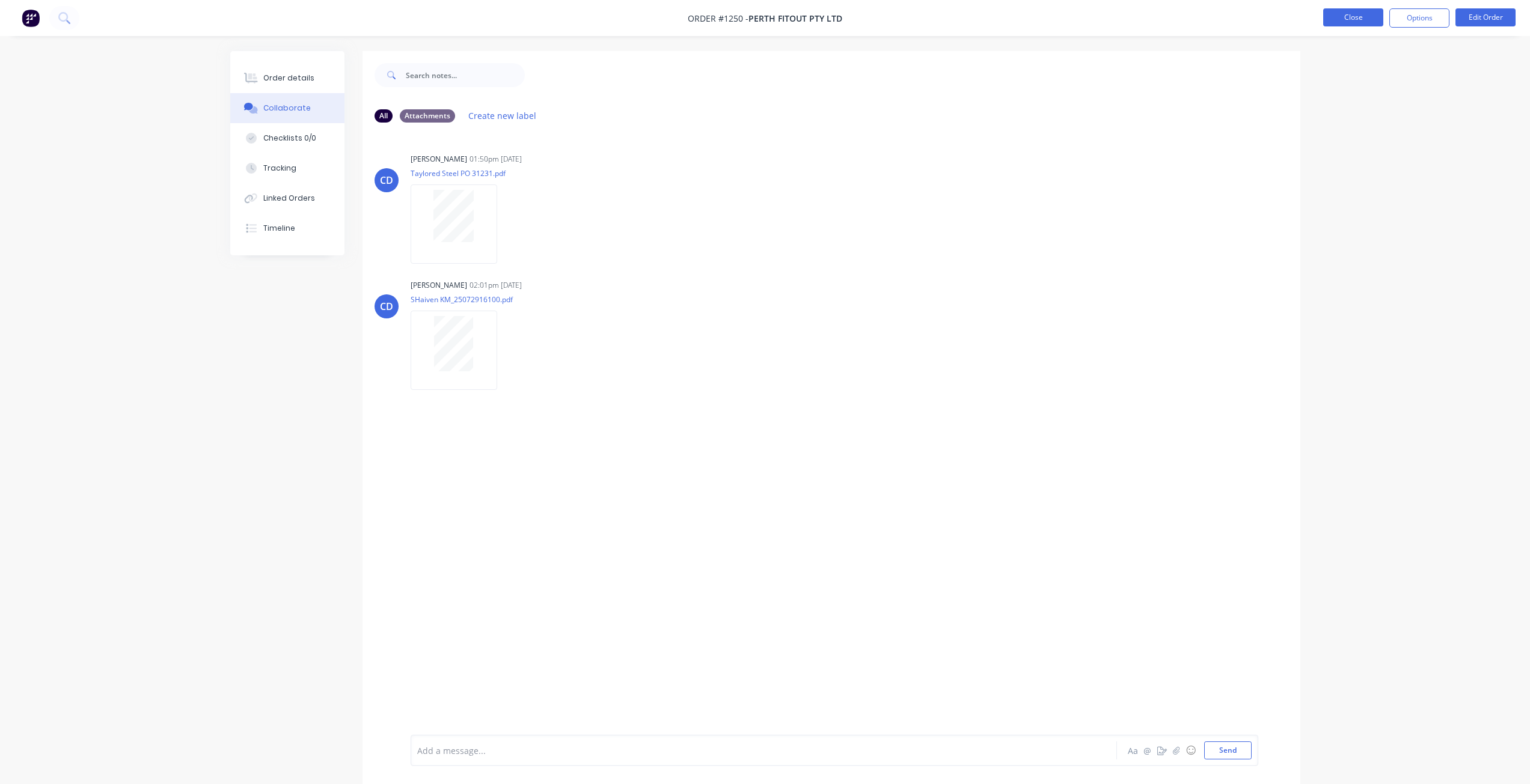
click at [1341, 18] on button "Close" at bounding box center [1353, 17] width 60 height 18
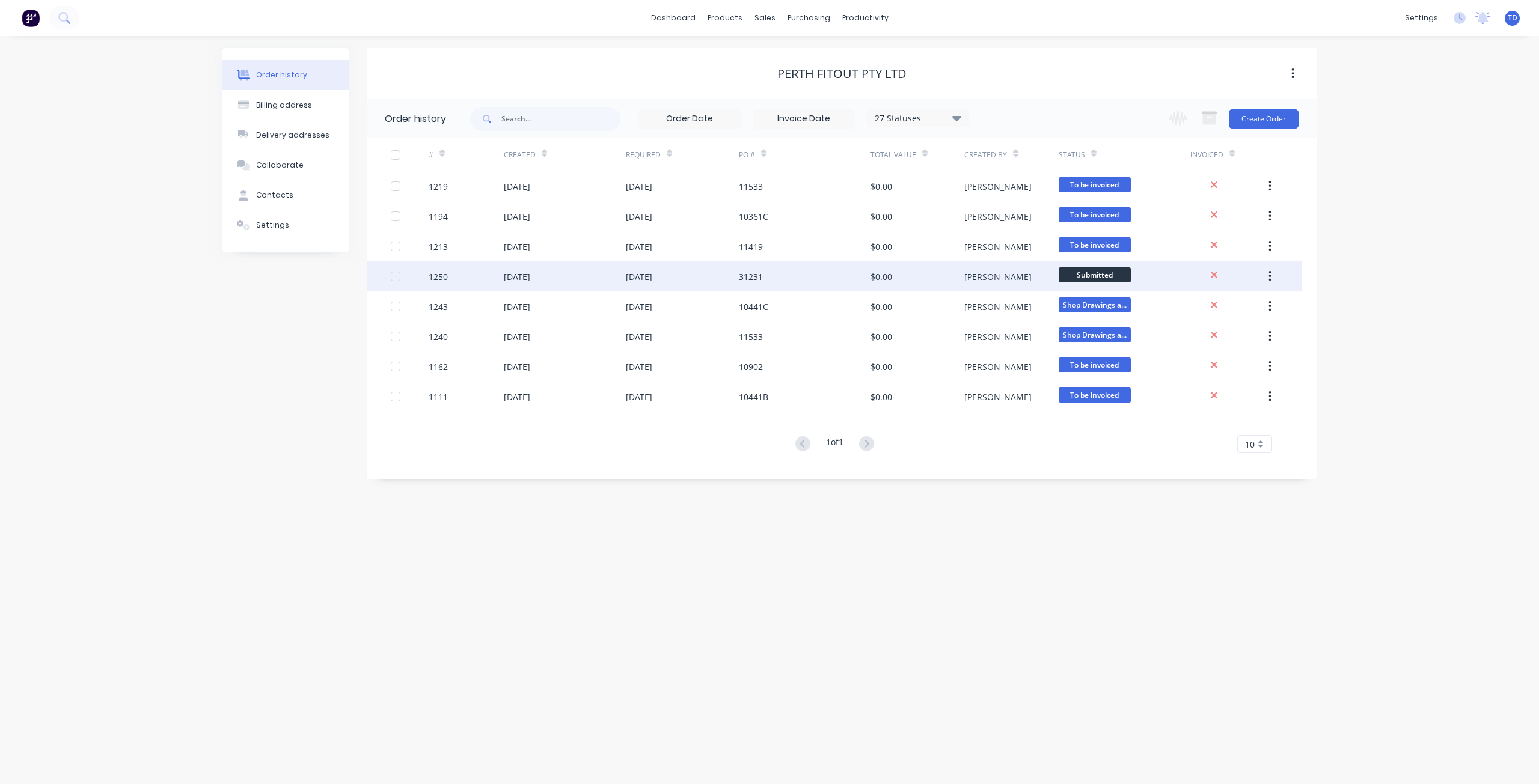
click at [737, 271] on div "22 Aug 2025" at bounding box center [682, 276] width 113 height 30
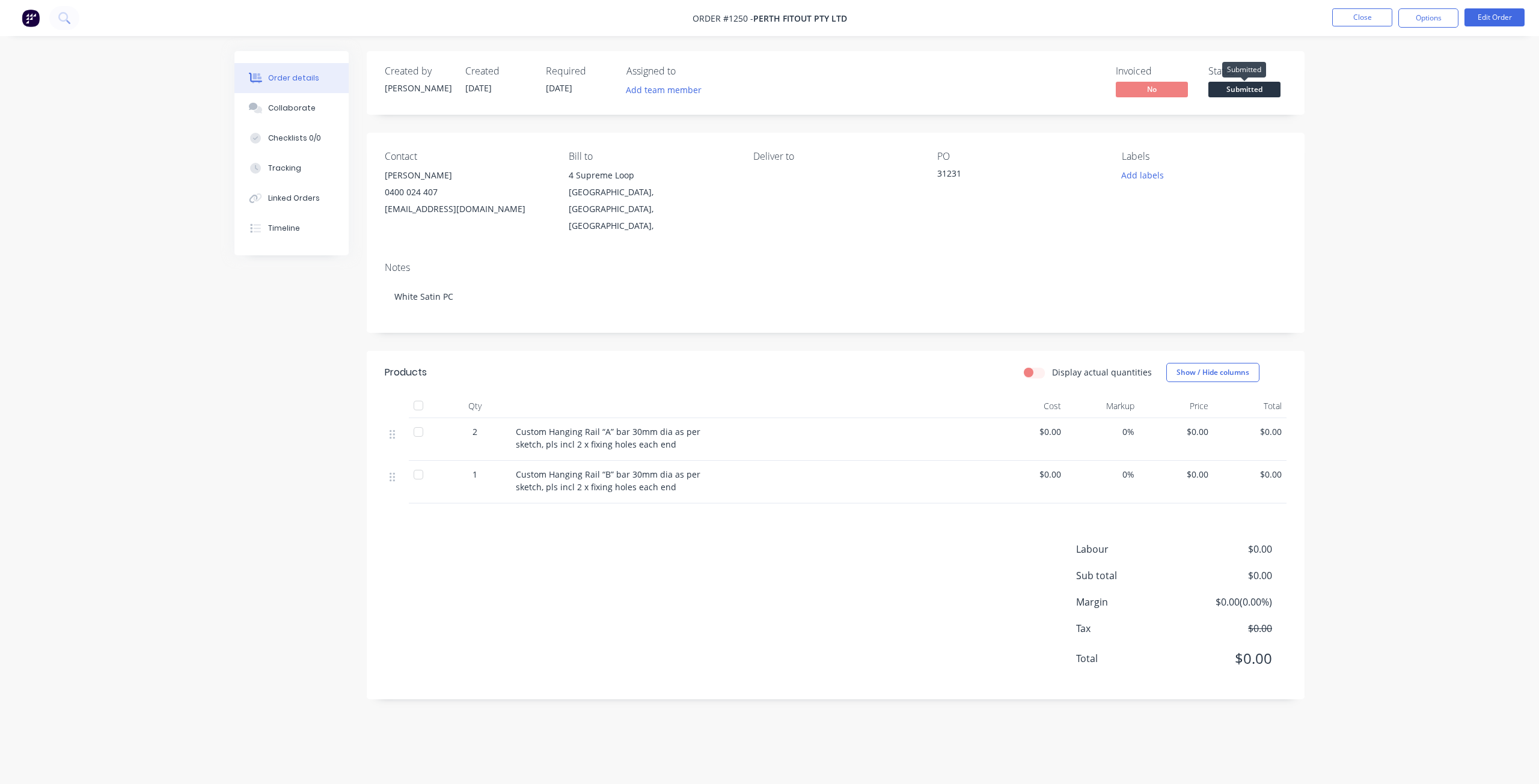
click at [1237, 88] on span "Submitted" at bounding box center [1245, 89] width 72 height 15
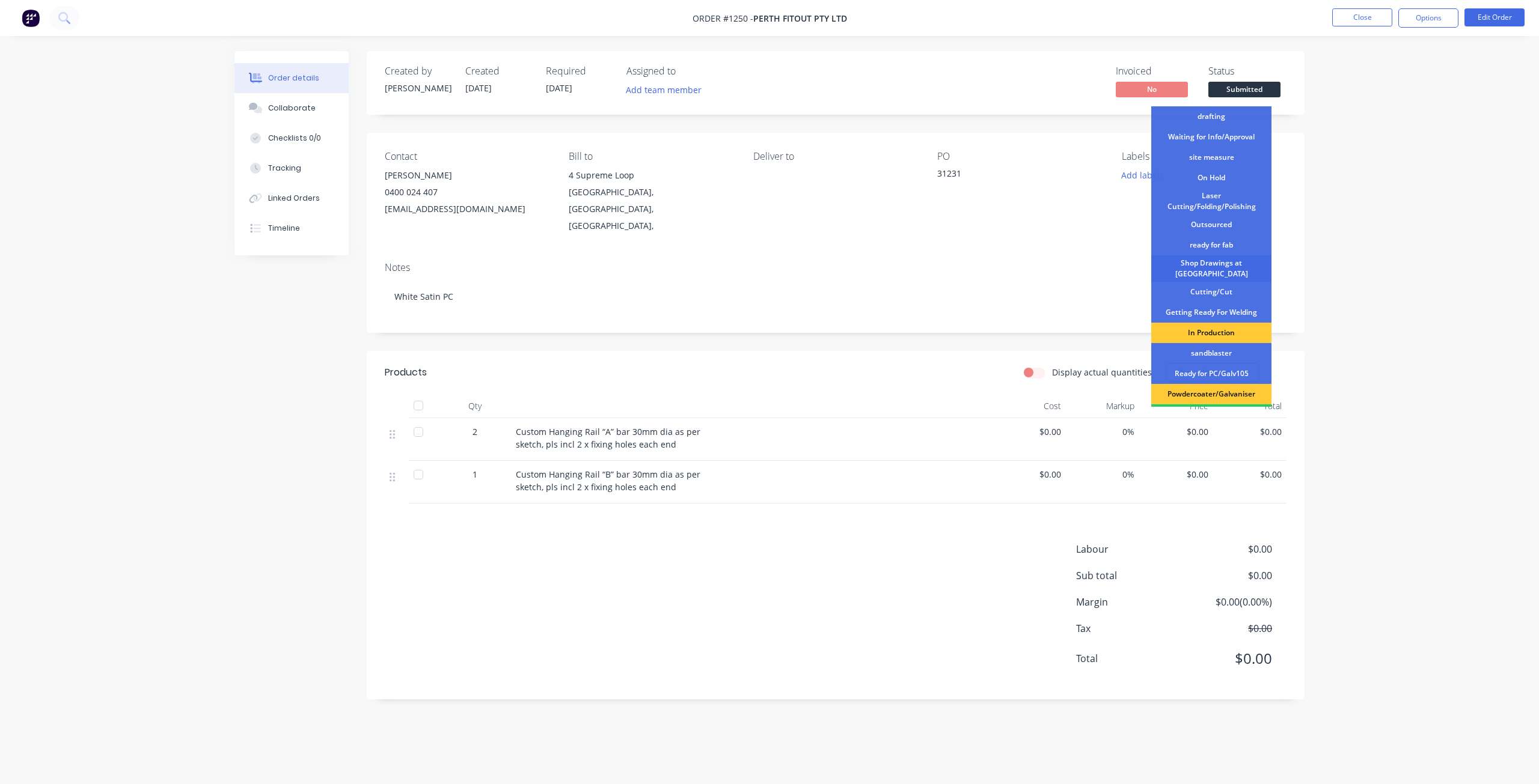
click at [1216, 266] on div "Shop Drawings at Cutter" at bounding box center [1211, 269] width 120 height 26
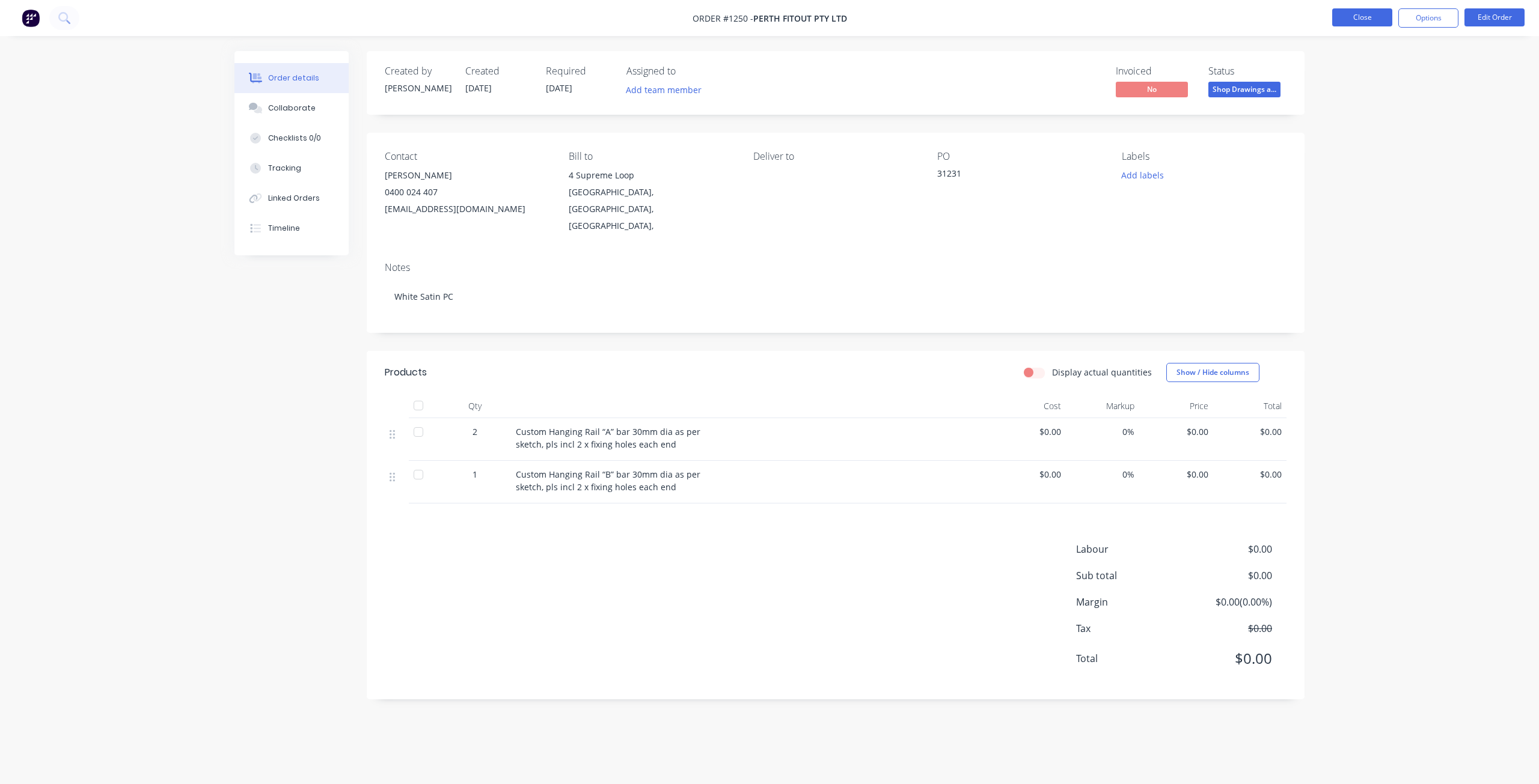
click at [1350, 13] on button "Close" at bounding box center [1362, 17] width 60 height 18
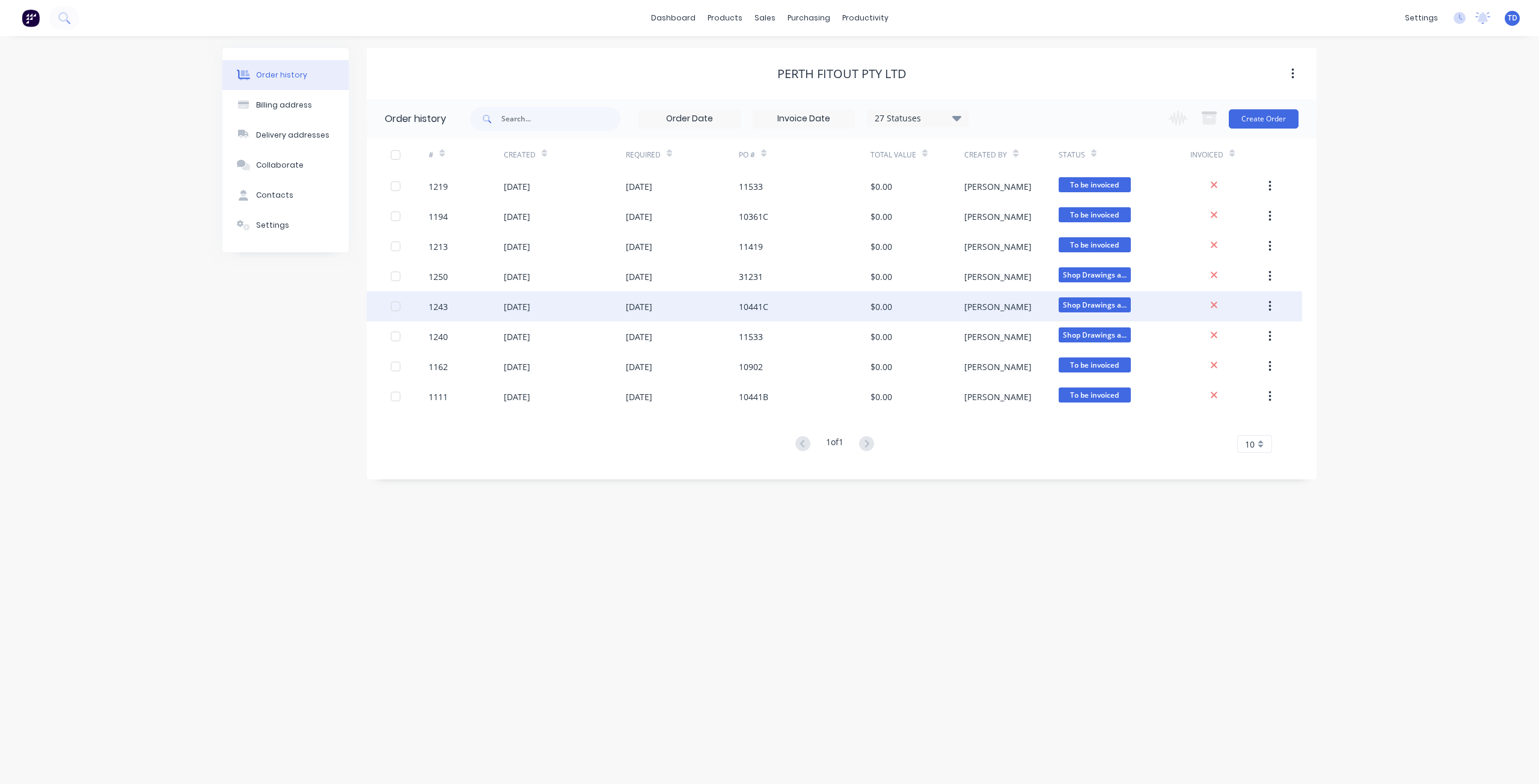
click at [854, 293] on div "10441C" at bounding box center [804, 306] width 132 height 30
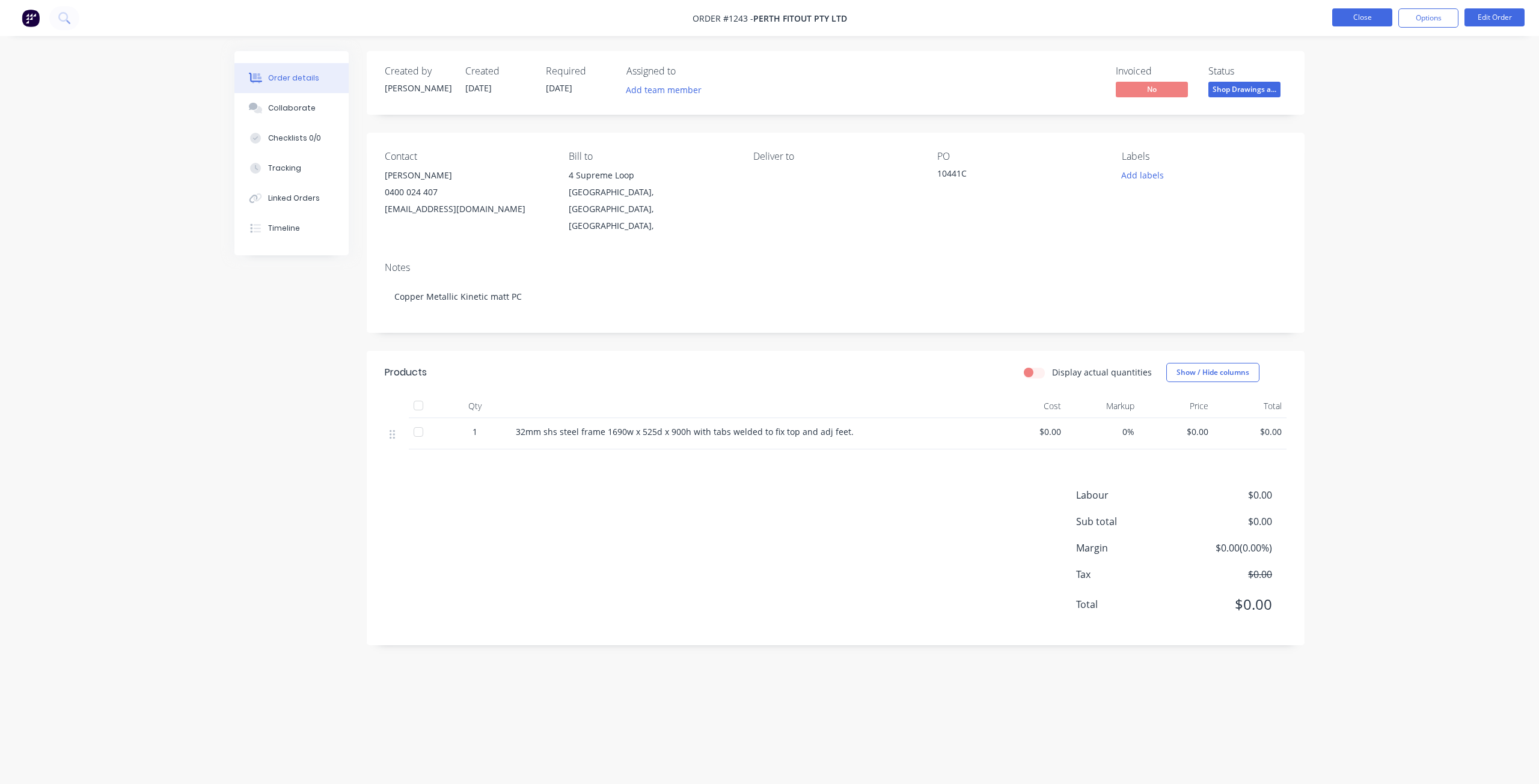
click at [1354, 17] on button "Close" at bounding box center [1362, 17] width 60 height 18
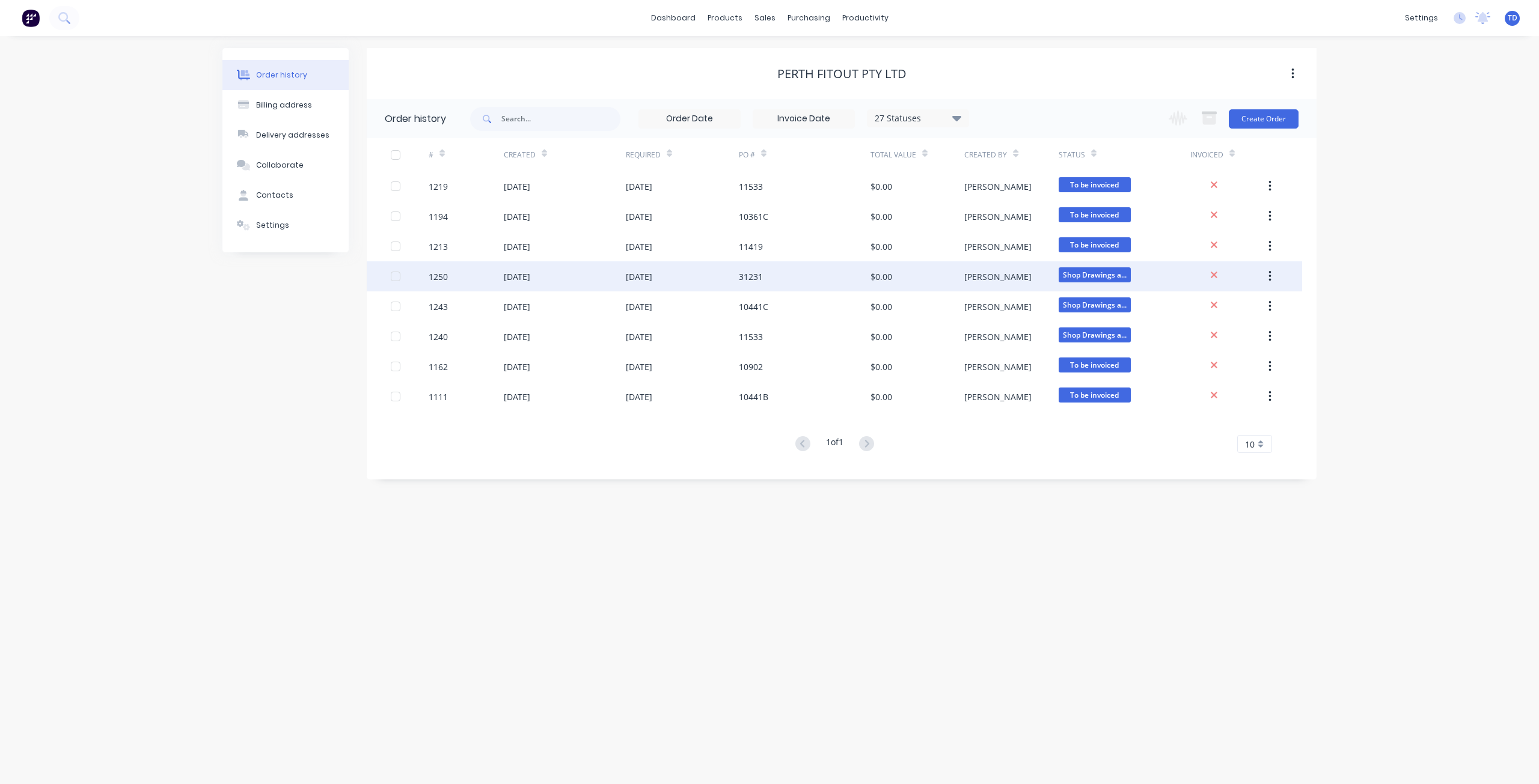
click at [652, 275] on div "22 Aug 2025" at bounding box center [639, 277] width 26 height 13
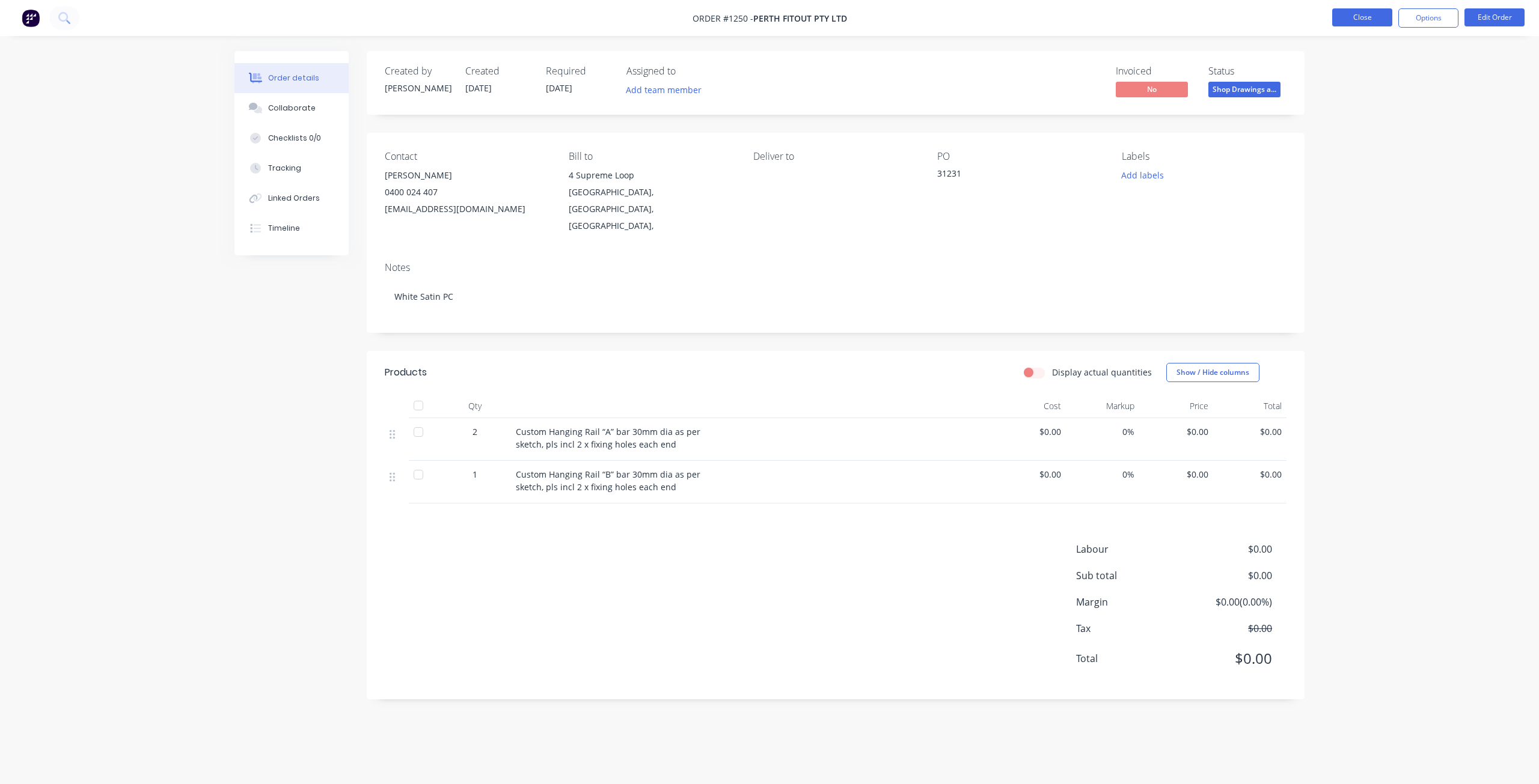
click at [1370, 19] on button "Close" at bounding box center [1362, 17] width 60 height 18
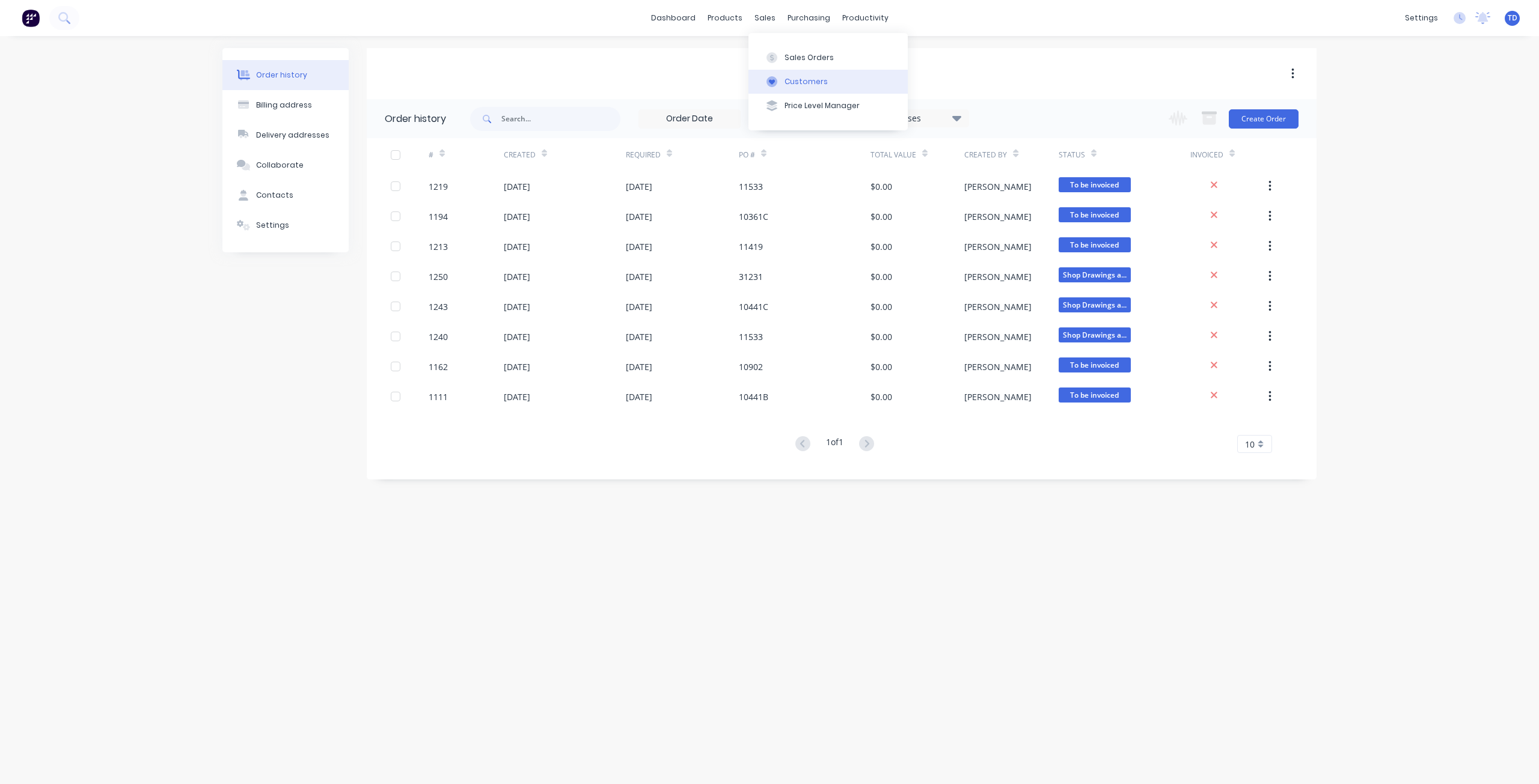
click at [796, 83] on div "Customers" at bounding box center [806, 82] width 43 height 11
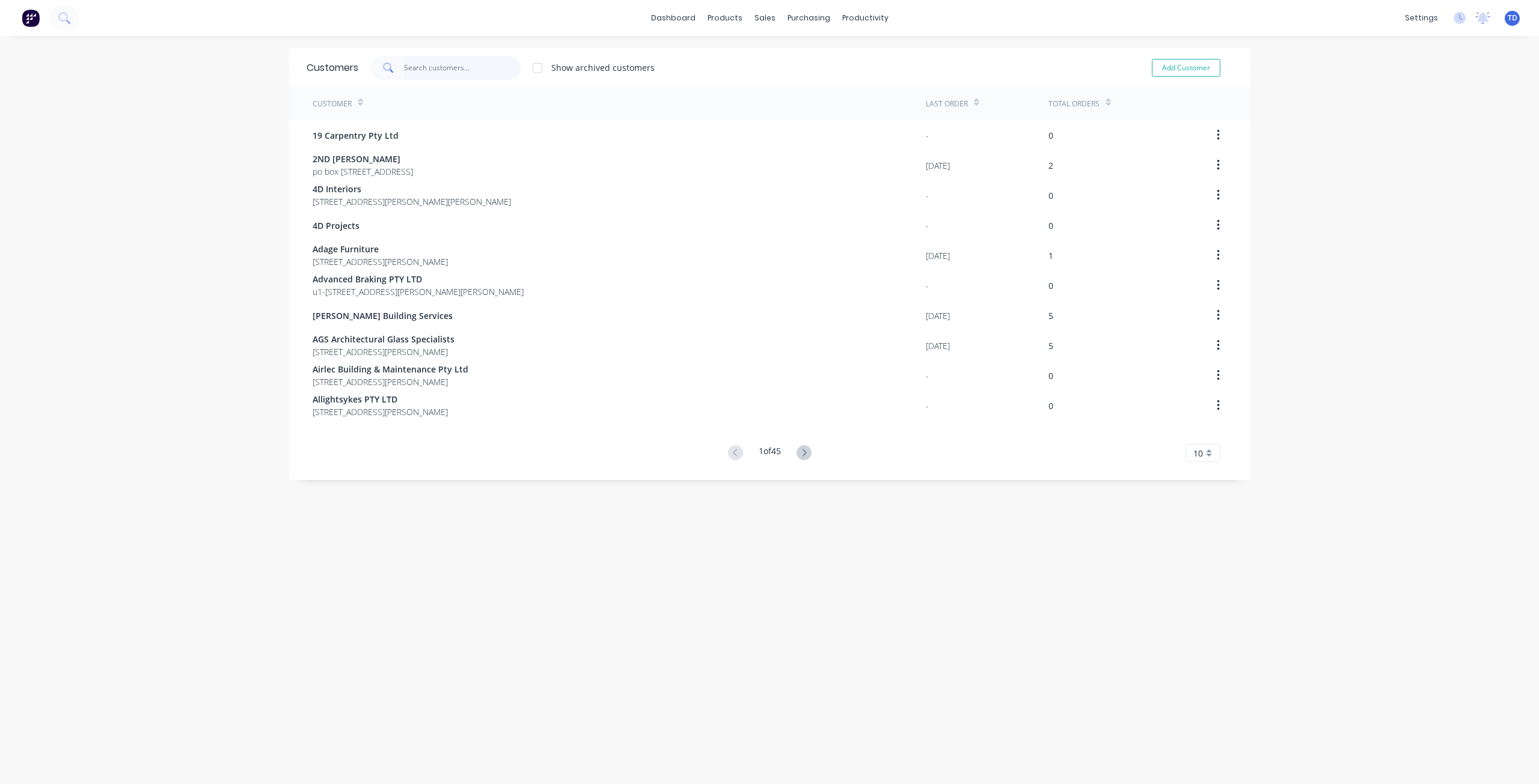
click at [462, 68] on input "text" at bounding box center [462, 67] width 117 height 24
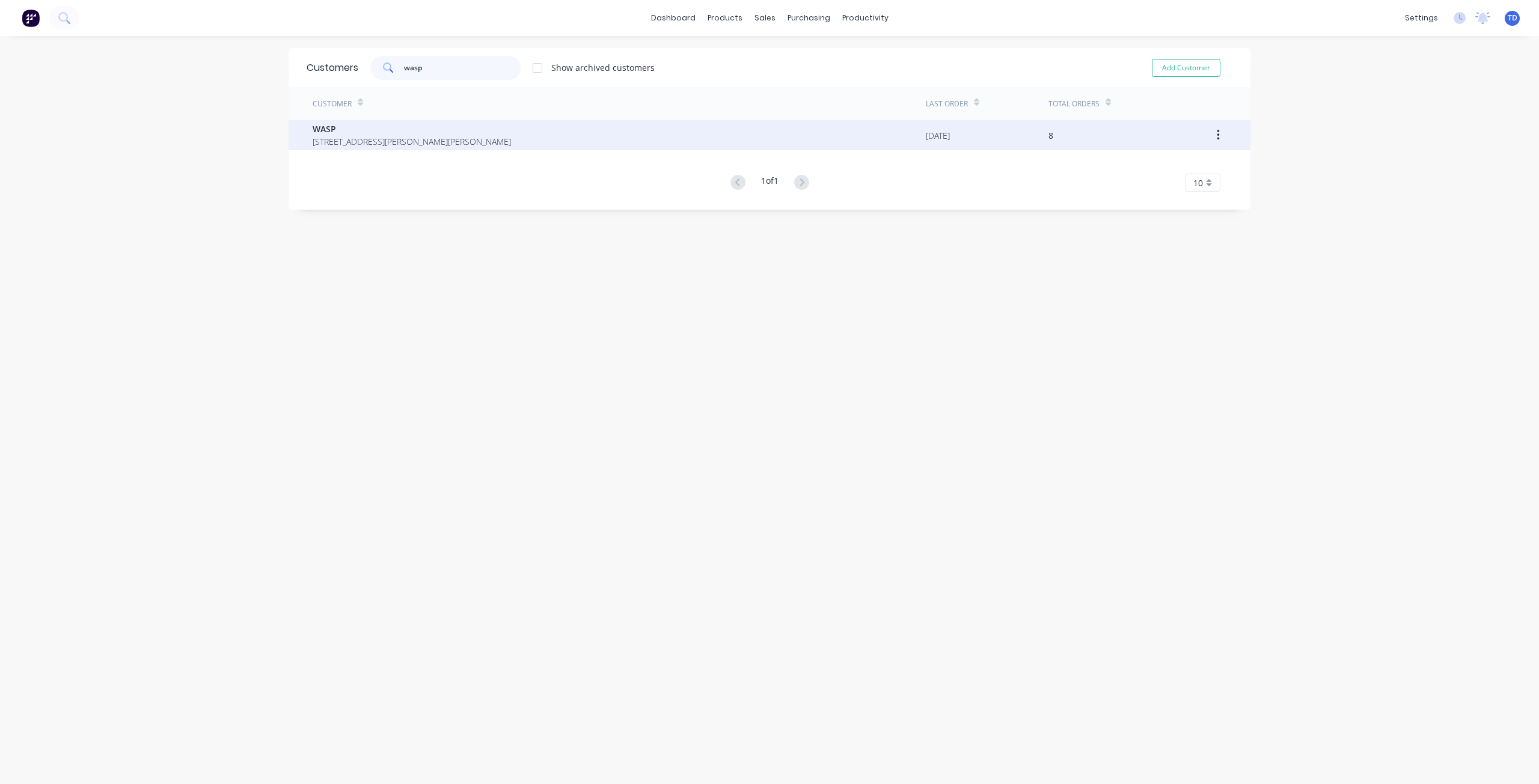
type input "wasp"
click at [505, 145] on span "3/15 Walters rd Osborne park Western Australia Australia 6017" at bounding box center [411, 141] width 198 height 13
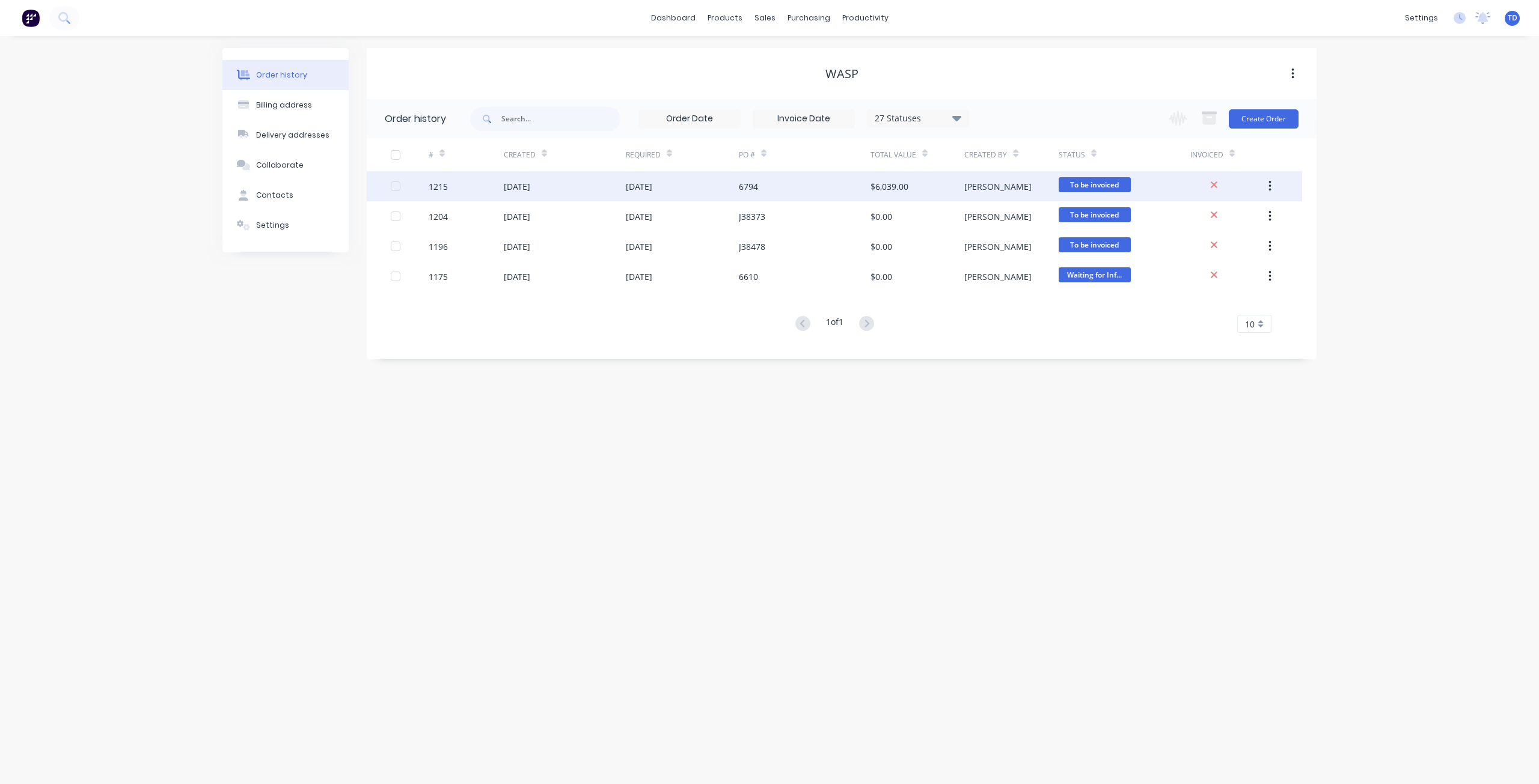
click at [606, 186] on div "14 Jul 2025" at bounding box center [565, 186] width 122 height 30
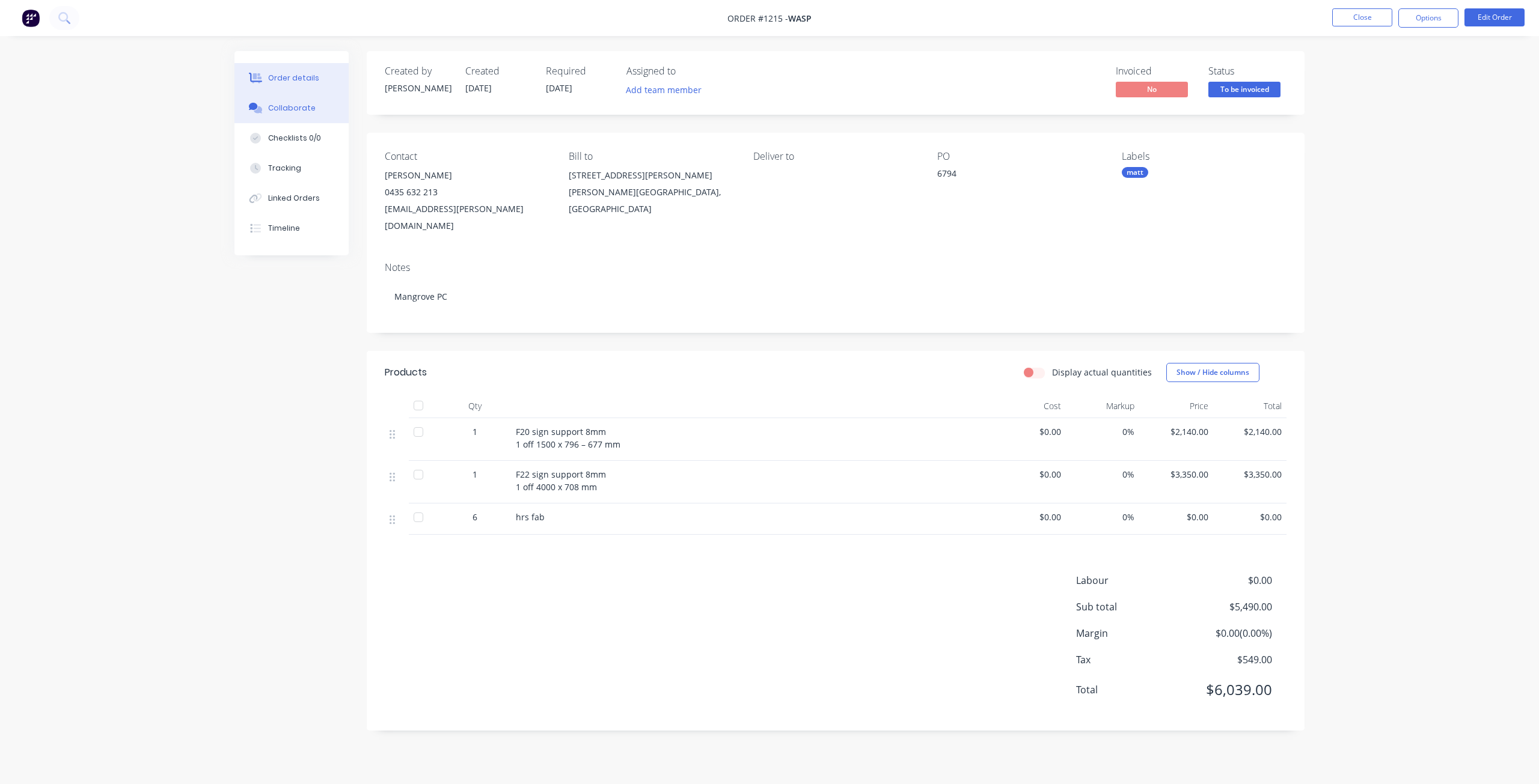
drag, startPoint x: 298, startPoint y: 108, endPoint x: 265, endPoint y: 115, distance: 33.7
click at [298, 108] on div "Collaborate" at bounding box center [292, 109] width 47 height 11
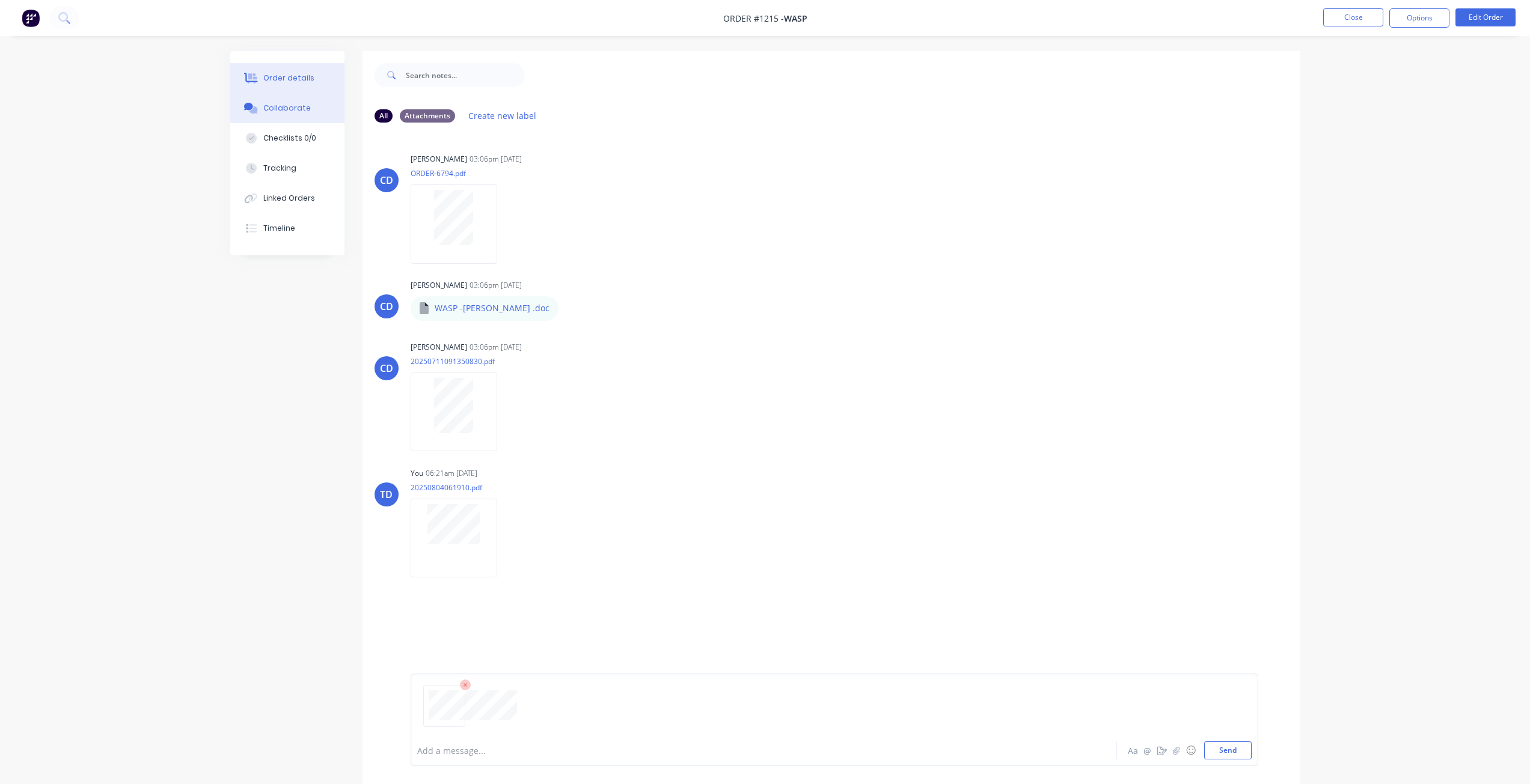
click at [285, 78] on div "Order details" at bounding box center [288, 79] width 51 height 11
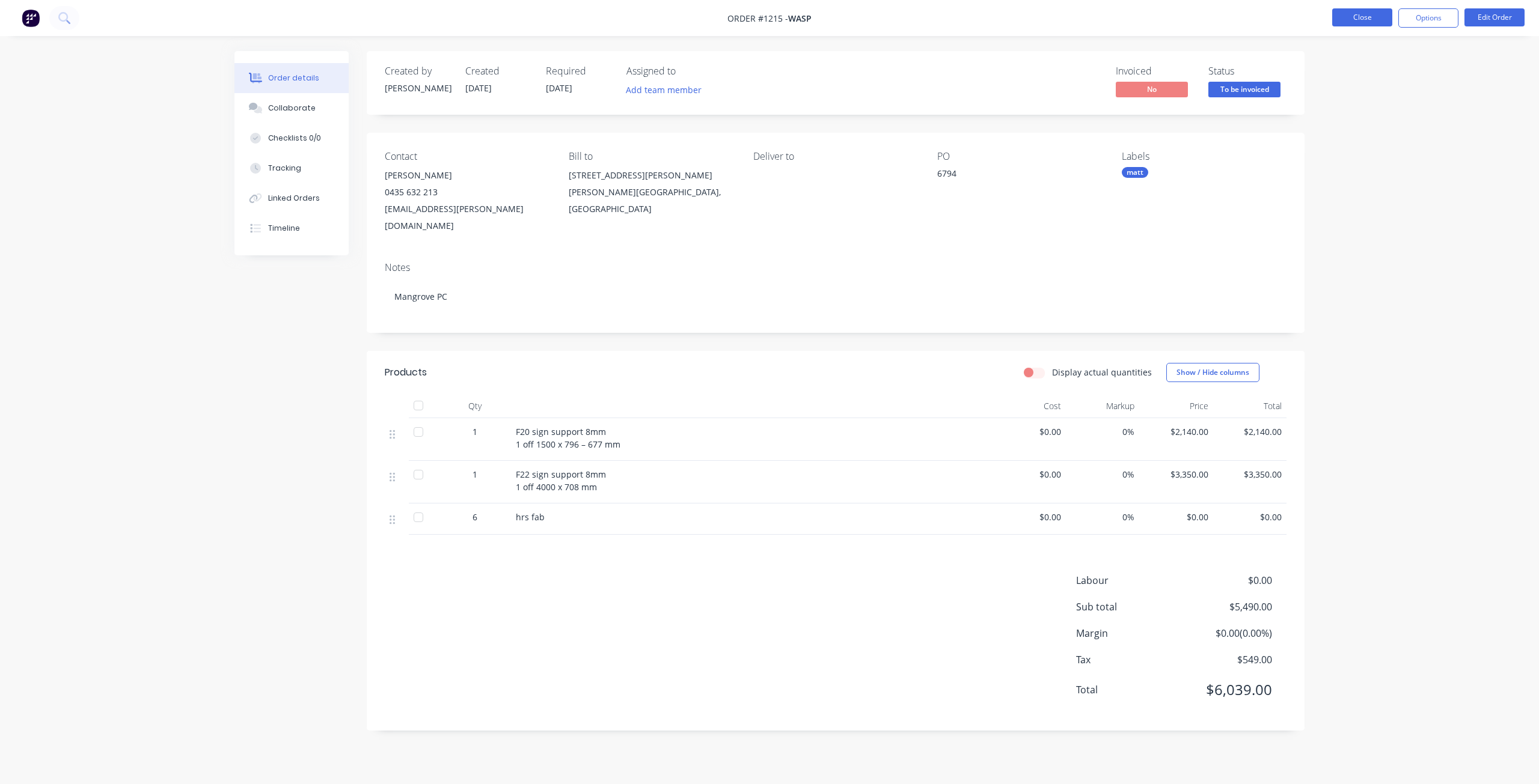
click at [1351, 23] on button "Close" at bounding box center [1362, 17] width 60 height 18
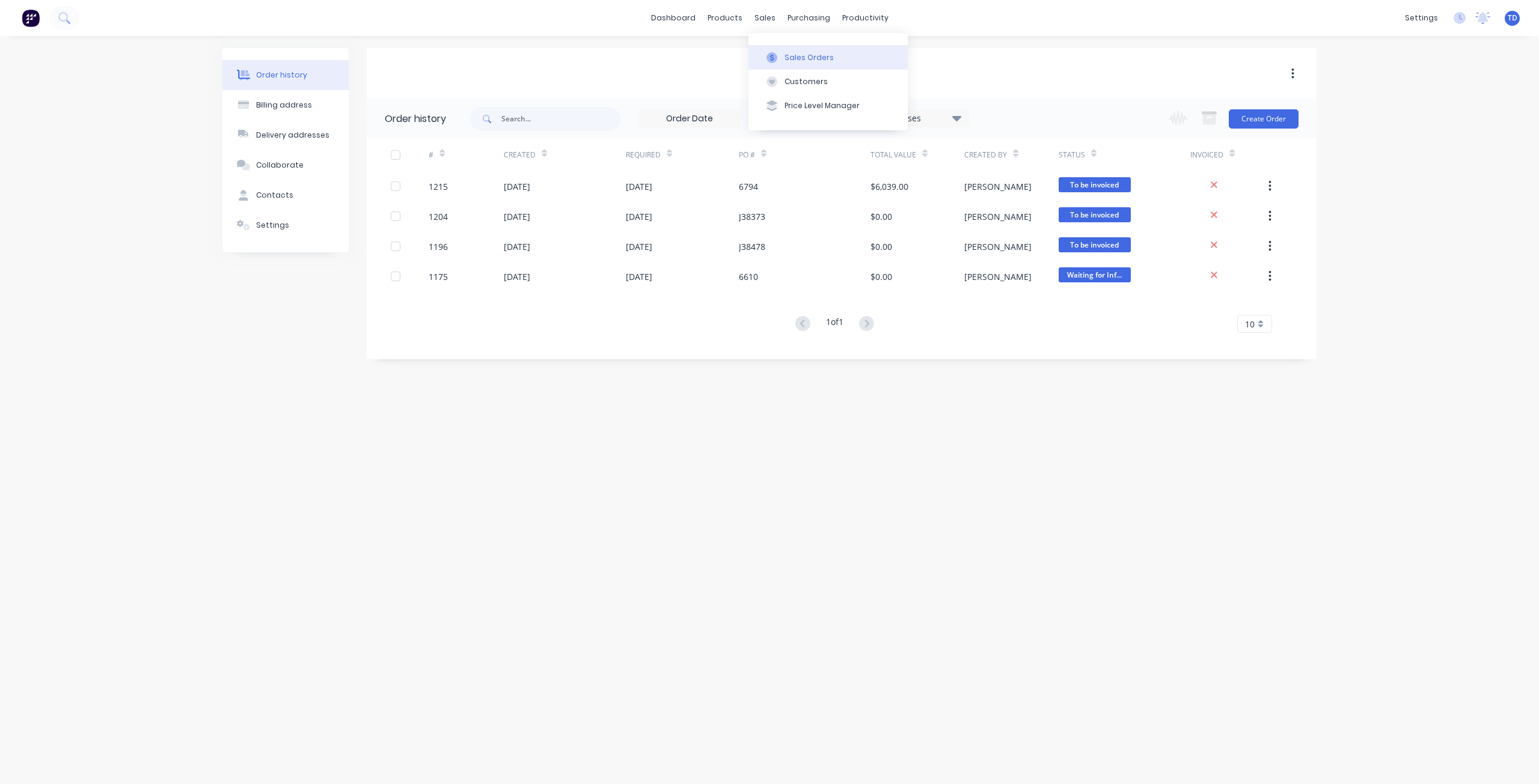
click at [787, 62] on div "Sales Orders" at bounding box center [809, 58] width 49 height 11
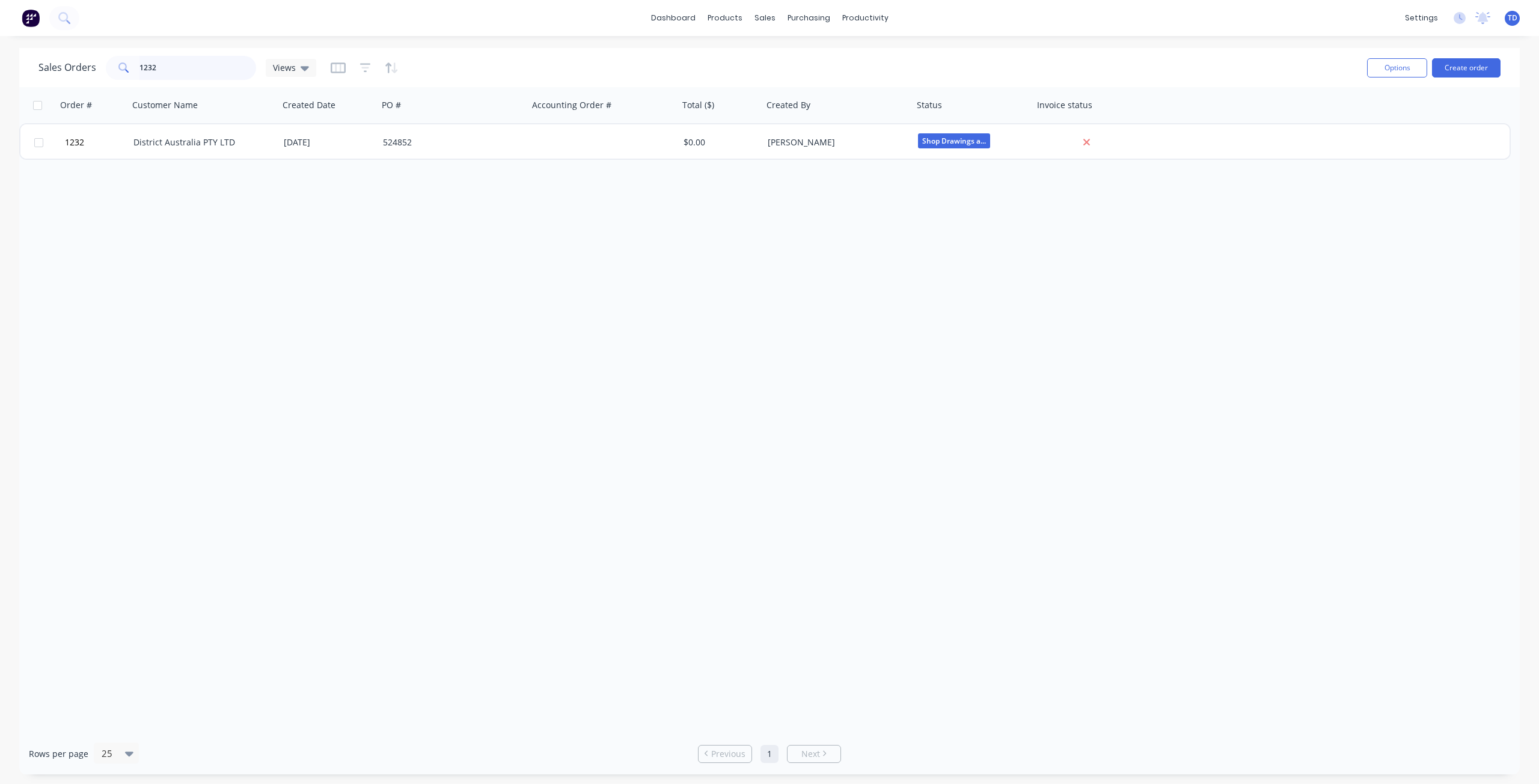
drag, startPoint x: 157, startPoint y: 66, endPoint x: 112, endPoint y: 65, distance: 45.0
click at [112, 65] on div "1232" at bounding box center [181, 67] width 150 height 24
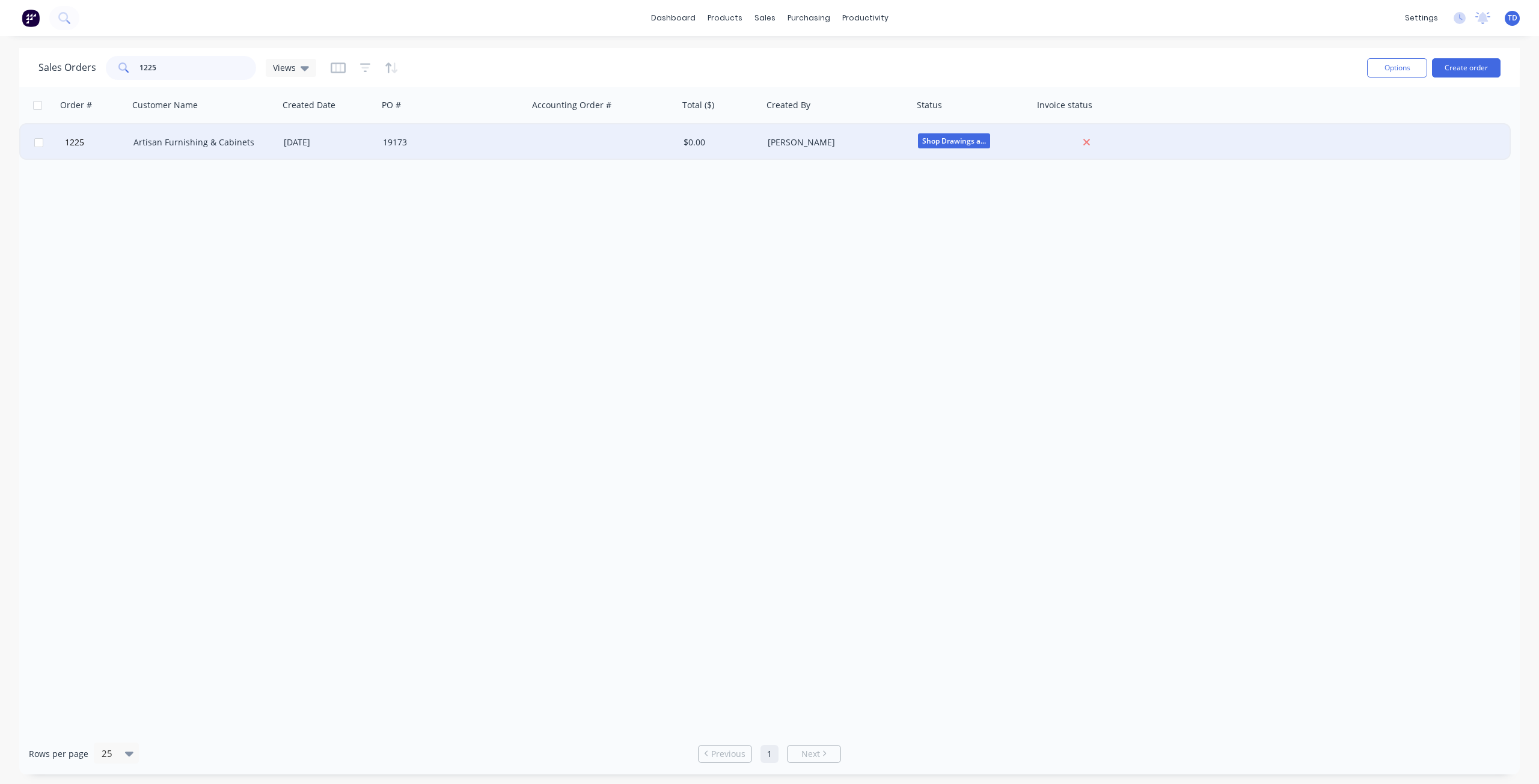
type input "1225"
click at [180, 145] on div "Artisan Furnishing & Cabinets" at bounding box center [200, 142] width 134 height 12
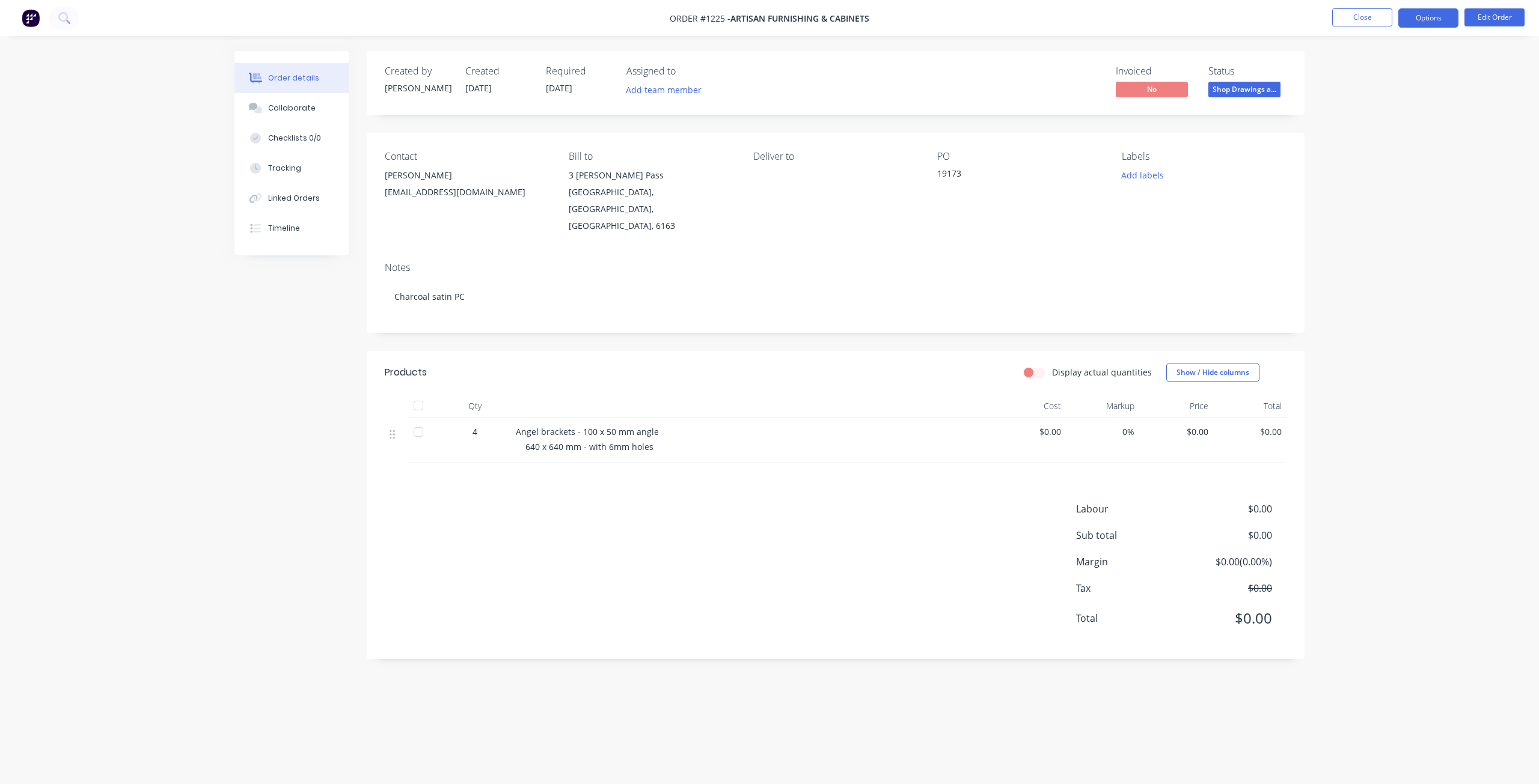
drag, startPoint x: 1419, startPoint y: 21, endPoint x: 1418, endPoint y: 27, distance: 6.1
click at [1419, 21] on button "Options" at bounding box center [1428, 18] width 60 height 19
click at [1375, 214] on div "Purchase Products" at bounding box center [1392, 217] width 111 height 17
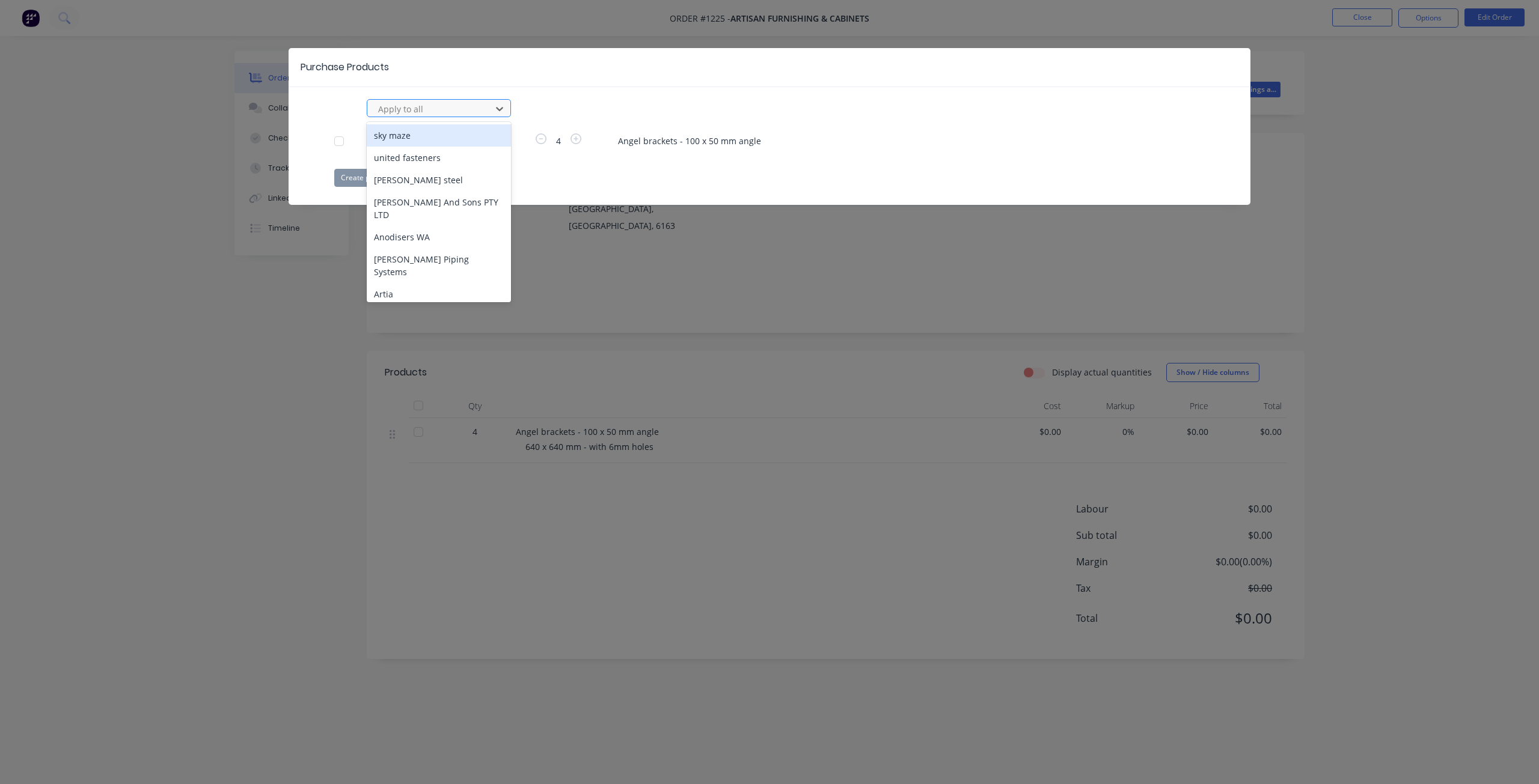
click at [462, 102] on div at bounding box center [431, 109] width 108 height 15
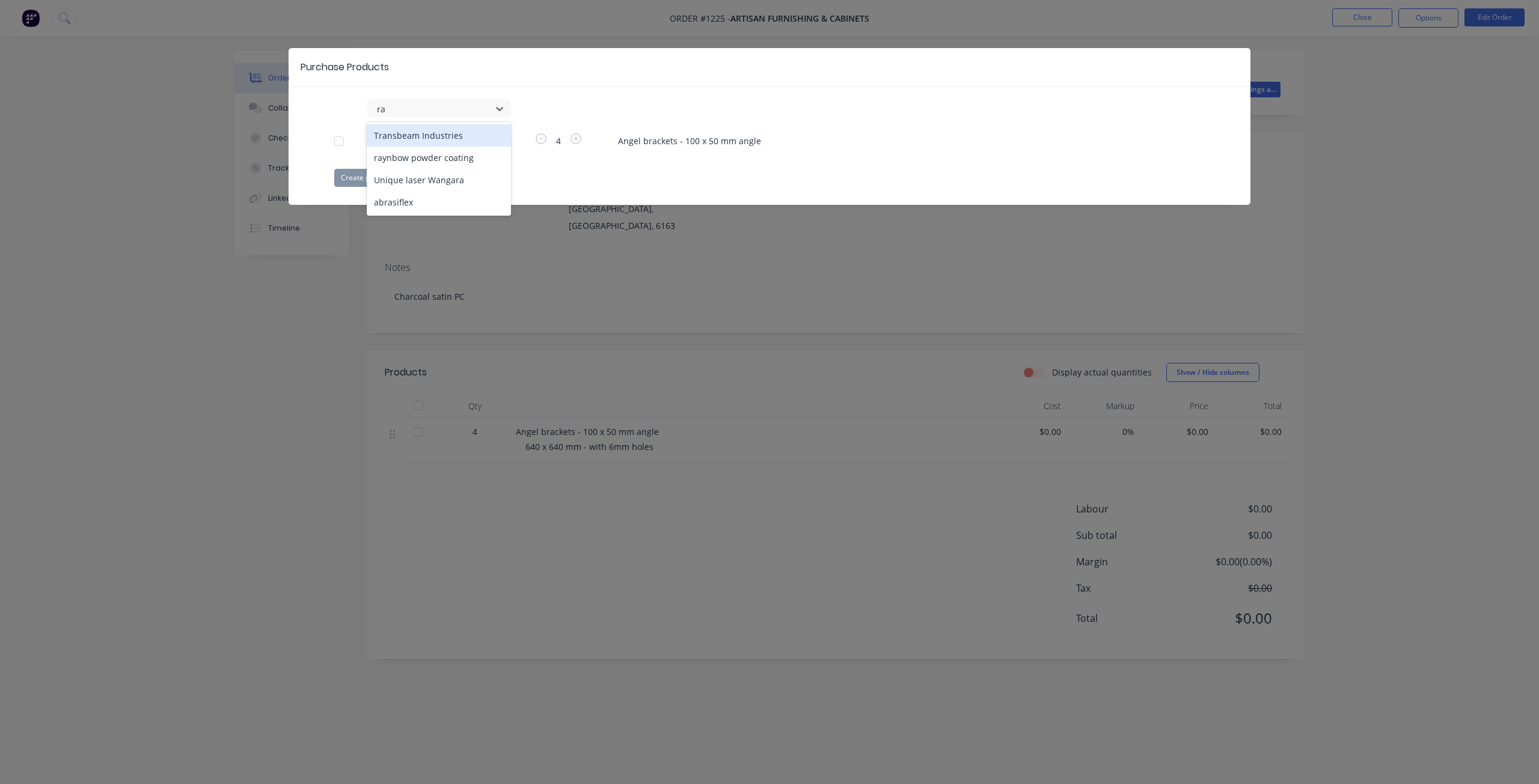
type input "ray"
click at [402, 141] on div "raynbow powder coating" at bounding box center [439, 136] width 144 height 22
click at [381, 183] on button "Create purchase(s)" at bounding box center [372, 178] width 77 height 18
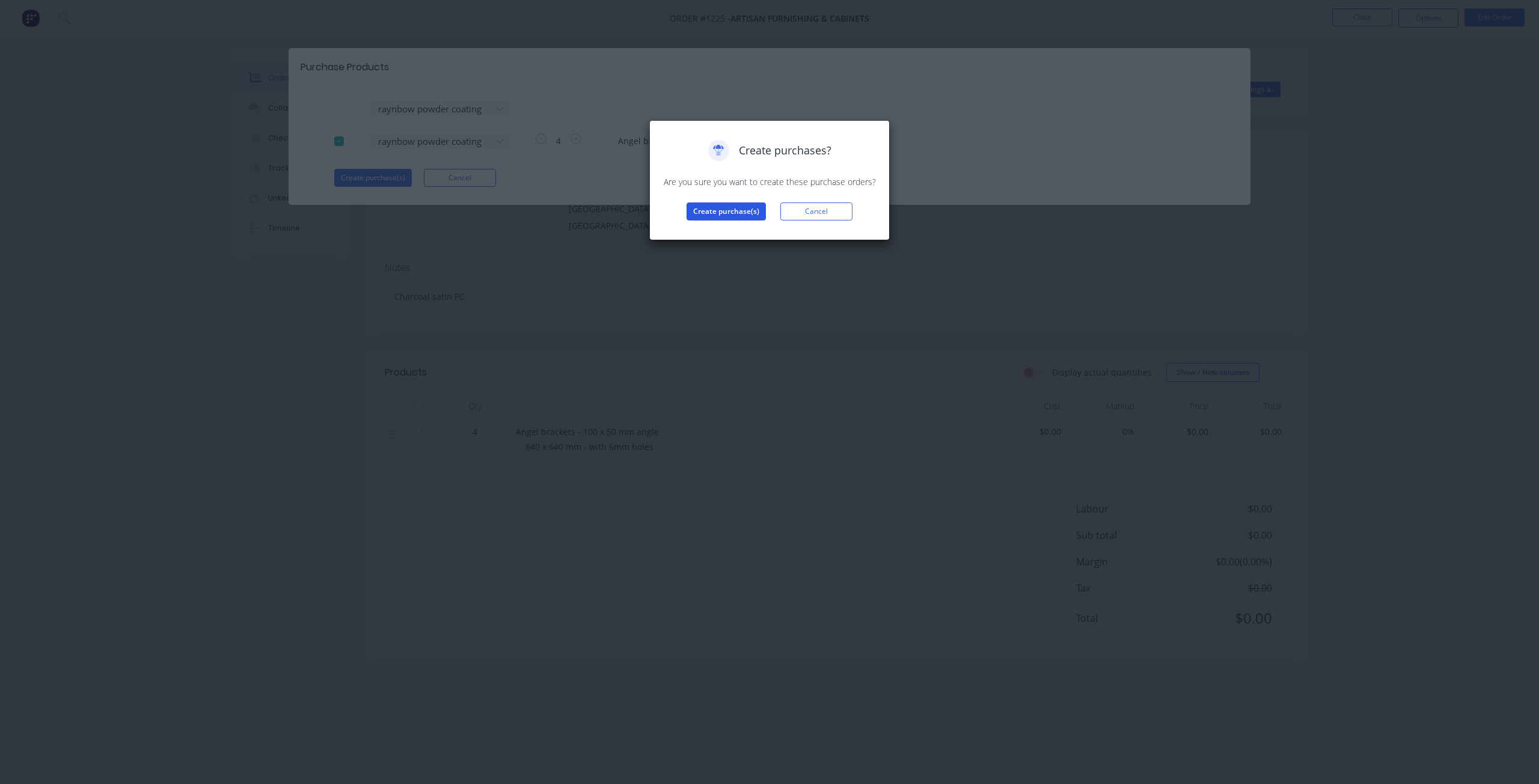
click at [707, 208] on button "Create purchase(s)" at bounding box center [726, 211] width 79 height 18
click at [716, 237] on button "View purchase(s)" at bounding box center [726, 231] width 72 height 18
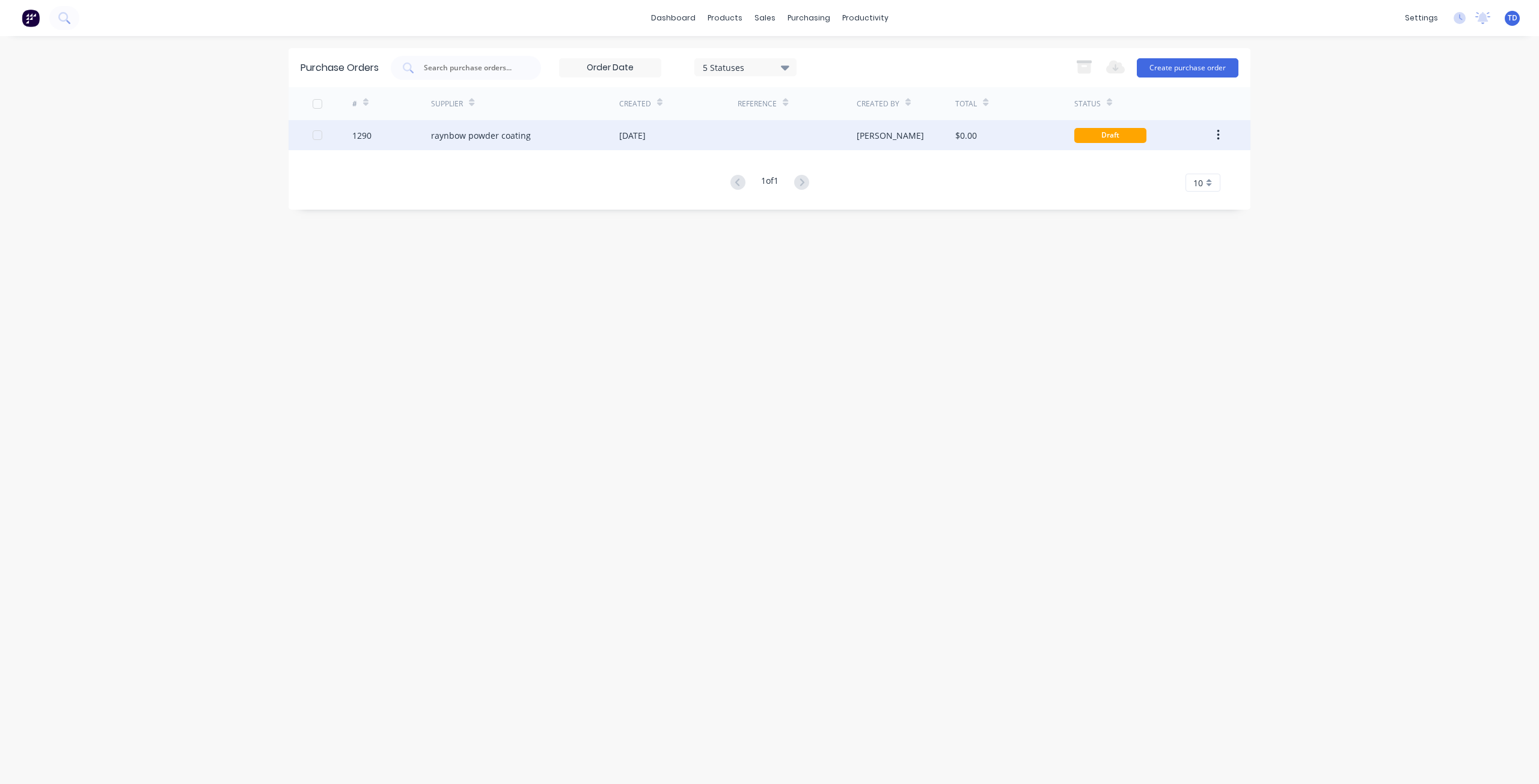
click at [526, 136] on div "raynbow powder coating" at bounding box center [480, 136] width 100 height 13
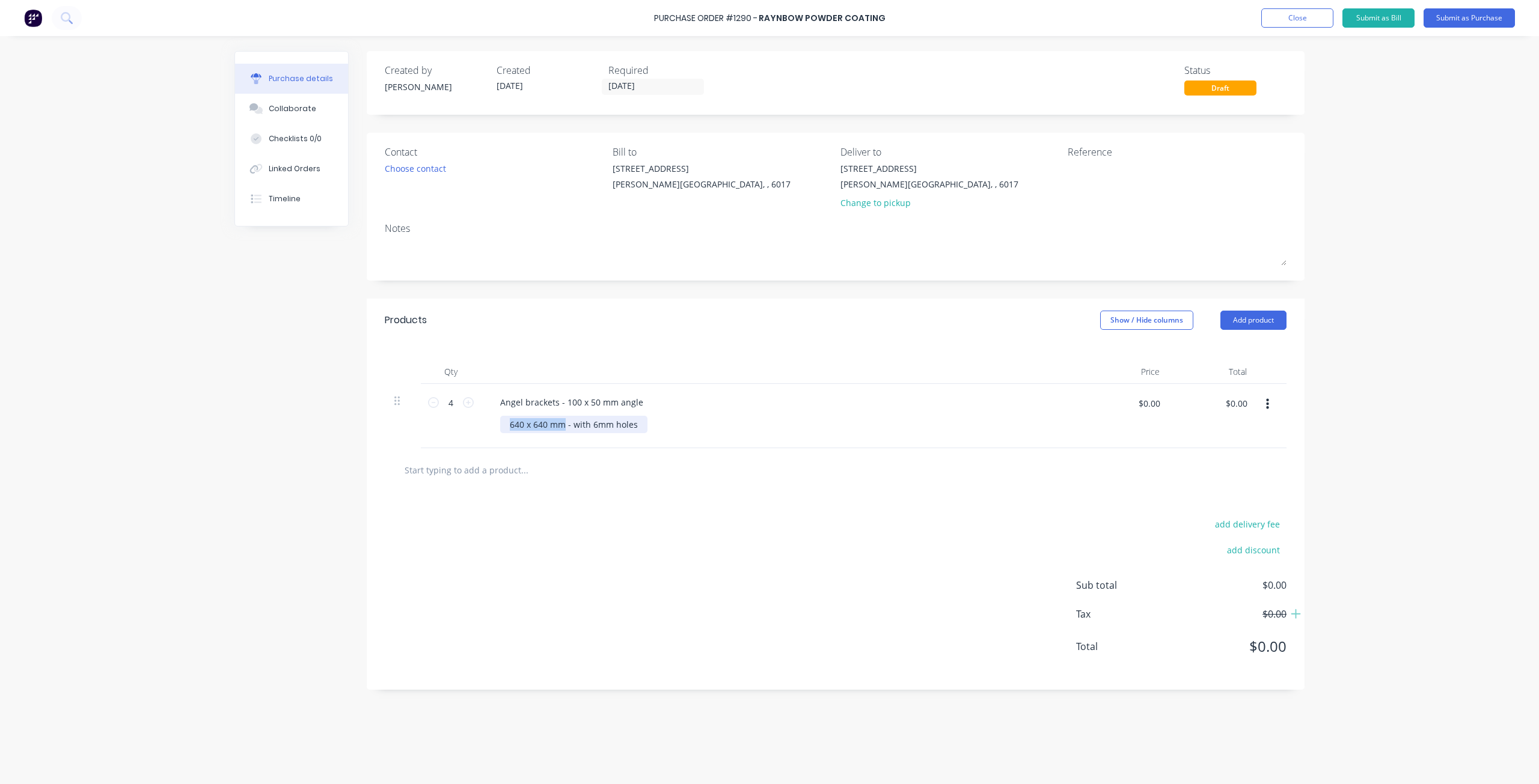
drag, startPoint x: 564, startPoint y: 426, endPoint x: 468, endPoint y: 415, distance: 96.6
click at [468, 415] on div "4 4 Angel brackets - 100 x 50 mm angle 640 x 640 mm - with 6mm holes $0.00 $0.0…" at bounding box center [835, 416] width 901 height 64
drag, startPoint x: 636, startPoint y: 425, endPoint x: 439, endPoint y: 416, distance: 197.2
click at [439, 416] on div "4 4 Angel brackets - 100 x 50 mm angle 640 x 640 mm - with 6mm holes $0.00 $0.0…" at bounding box center [835, 416] width 901 height 64
drag, startPoint x: 639, startPoint y: 403, endPoint x: 565, endPoint y: 391, distance: 75.0
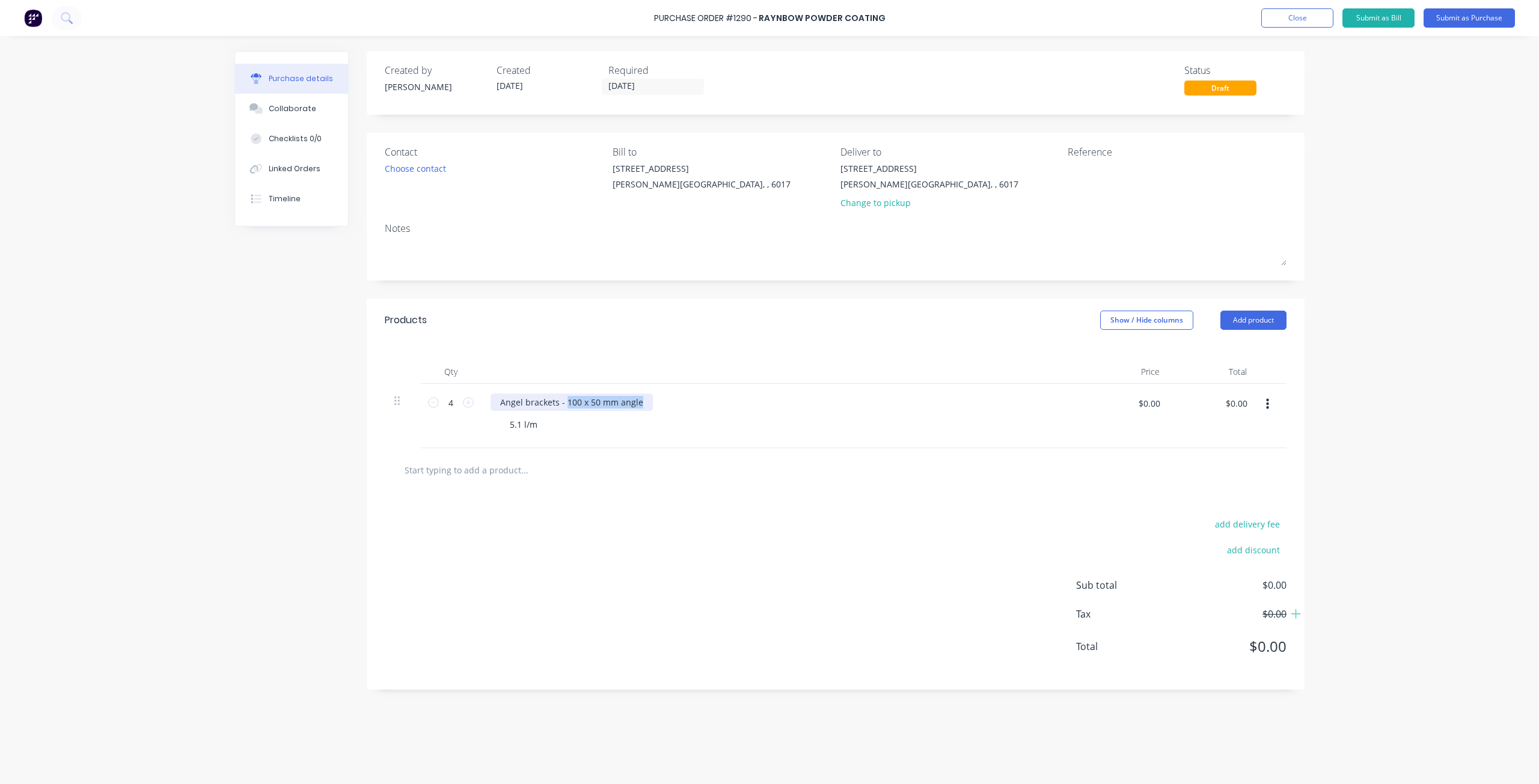
click at [565, 391] on div "Angel brackets - 100 x 50 mm angle 5.1 l/m" at bounding box center [782, 416] width 601 height 64
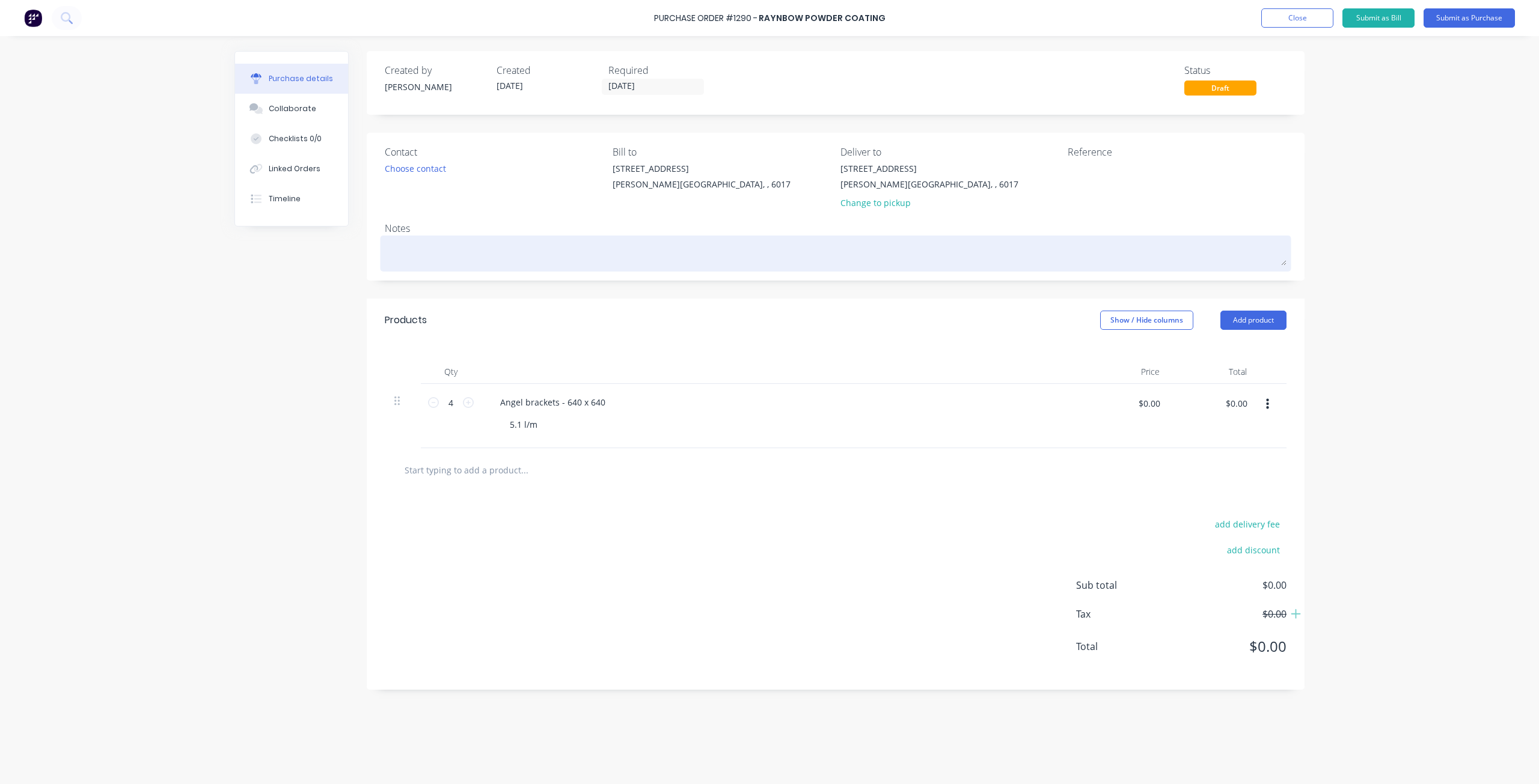
click at [429, 257] on textarea at bounding box center [835, 252] width 901 height 27
click at [419, 248] on textarea "charcoal atin pwcoat" at bounding box center [835, 252] width 901 height 27
click at [445, 250] on textarea "charcoal satin pwcoat" at bounding box center [835, 252] width 901 height 27
click at [457, 249] on textarea "charcoal satin powcoat" at bounding box center [835, 252] width 901 height 27
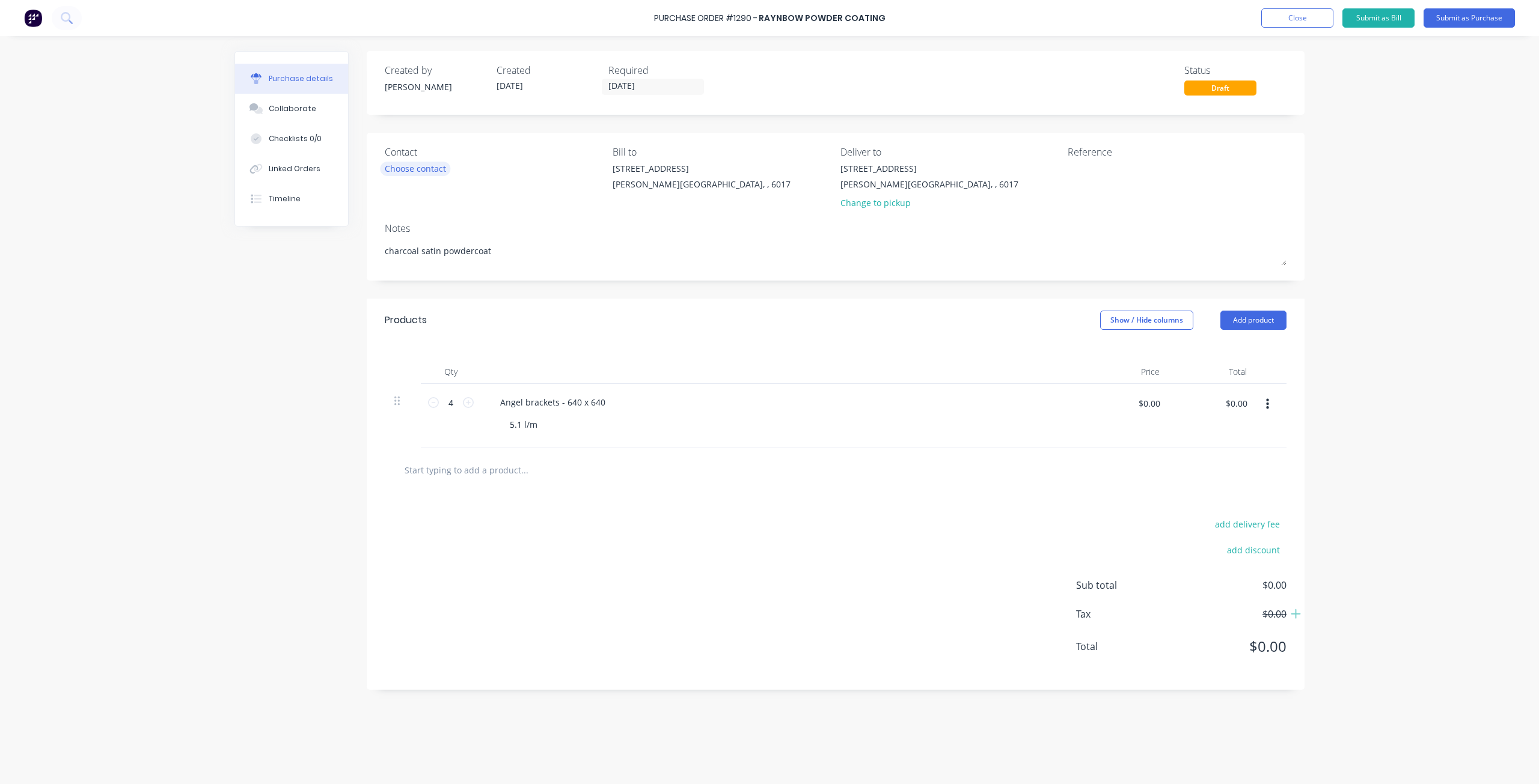
type textarea "charcoal satin powdercoat"
click at [416, 168] on div "Choose contact" at bounding box center [416, 168] width 61 height 13
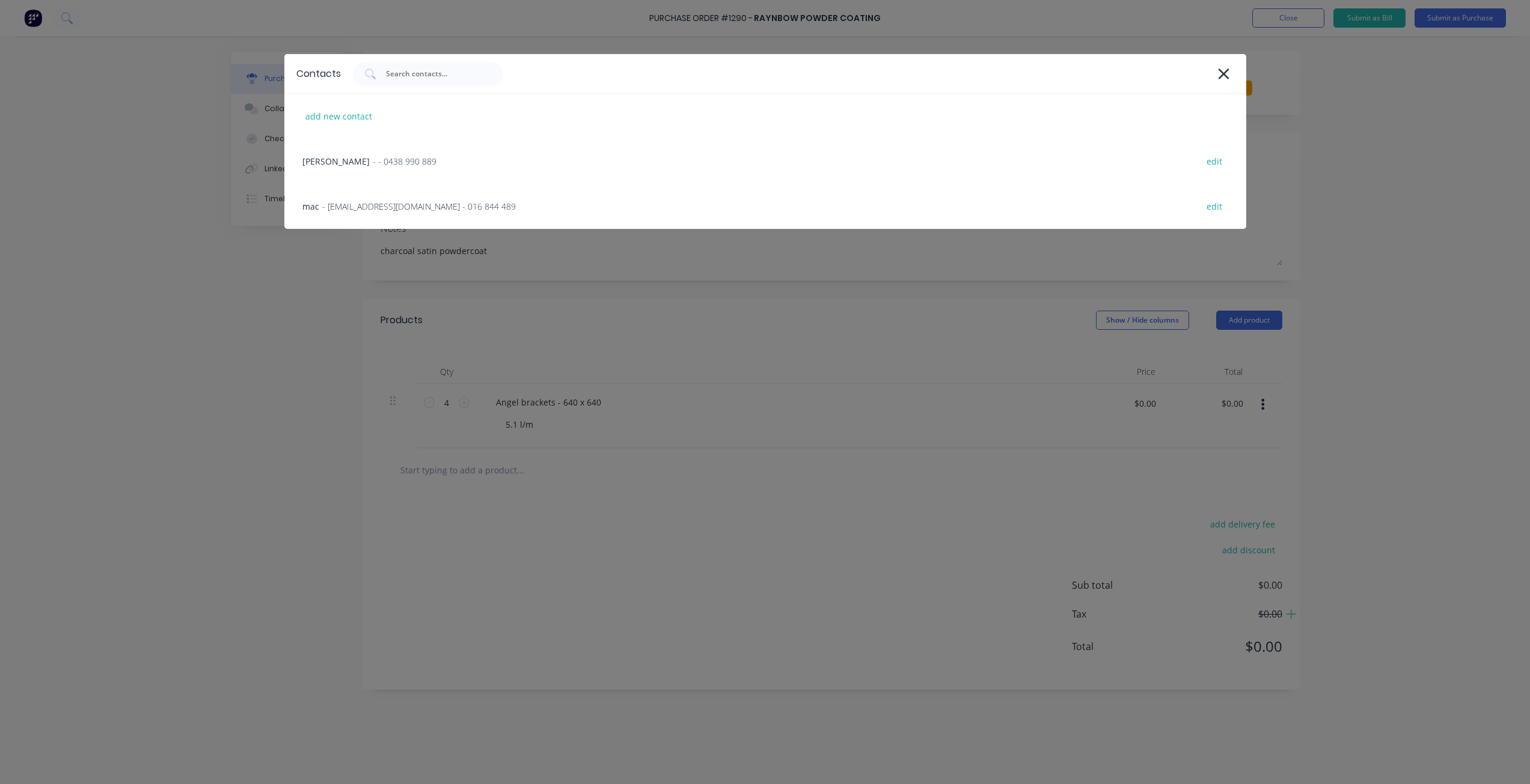
click at [416, 167] on div "andy - - 0438 990 889 edit" at bounding box center [766, 161] width 962 height 45
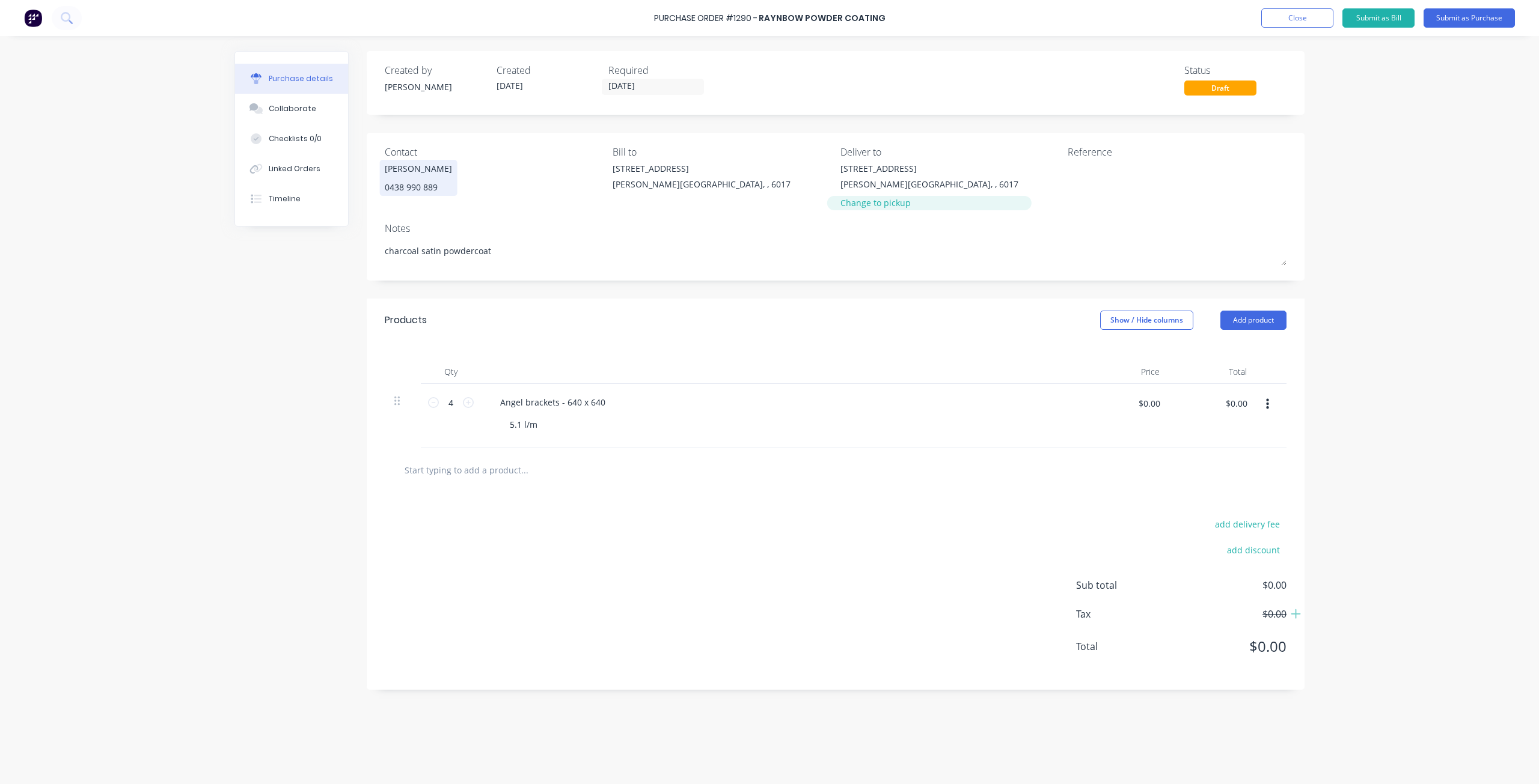
click at [876, 205] on div "Change to pickup" at bounding box center [929, 202] width 178 height 13
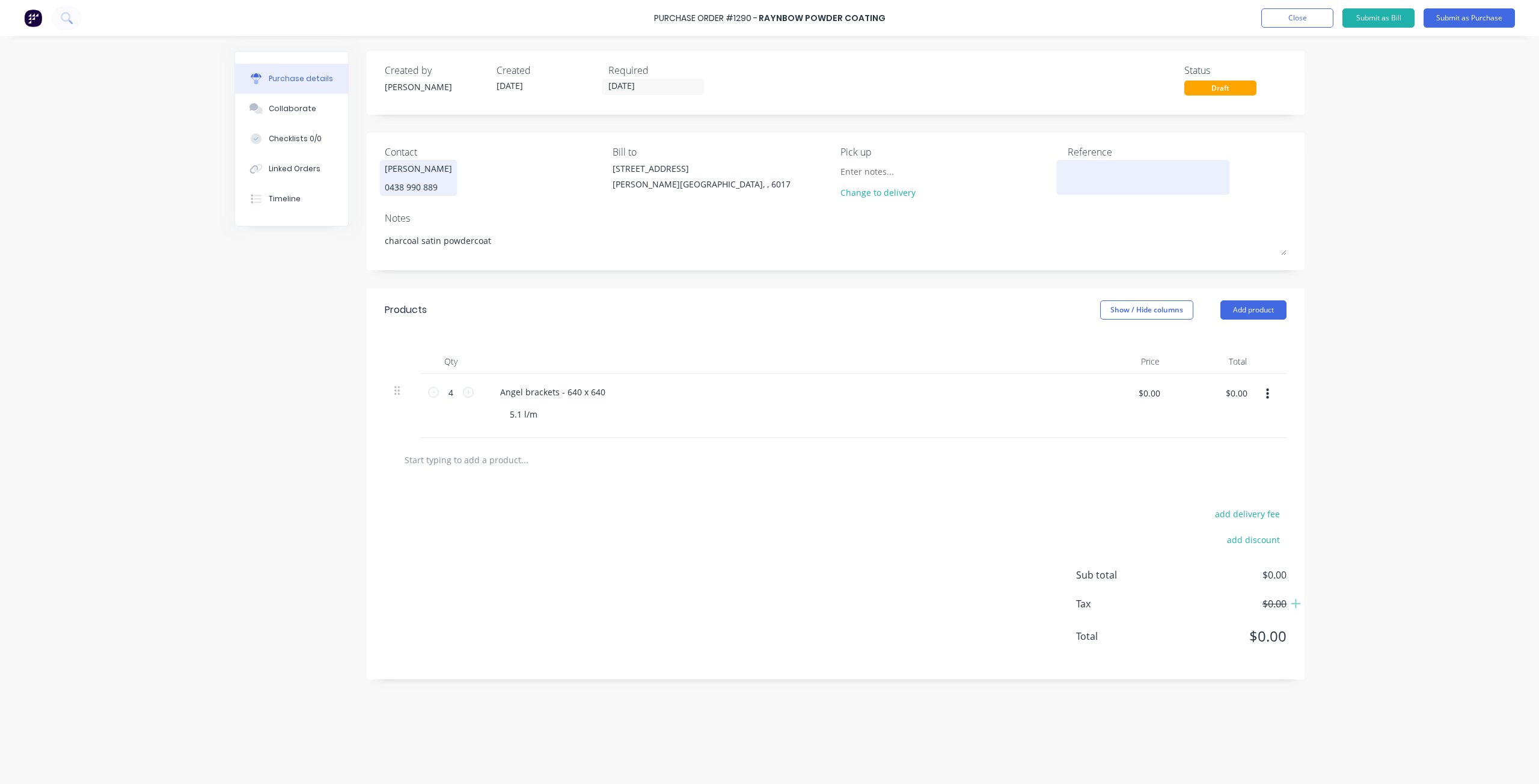
click at [1100, 179] on textarea at bounding box center [1143, 175] width 150 height 27
click at [1074, 166] on textarea "arisan" at bounding box center [1143, 175] width 150 height 27
click at [1110, 170] on textarea "artisan" at bounding box center [1143, 175] width 150 height 27
type textarea "artisan #1225"
click at [1448, 17] on button "Submit as Purchase" at bounding box center [1469, 18] width 91 height 19
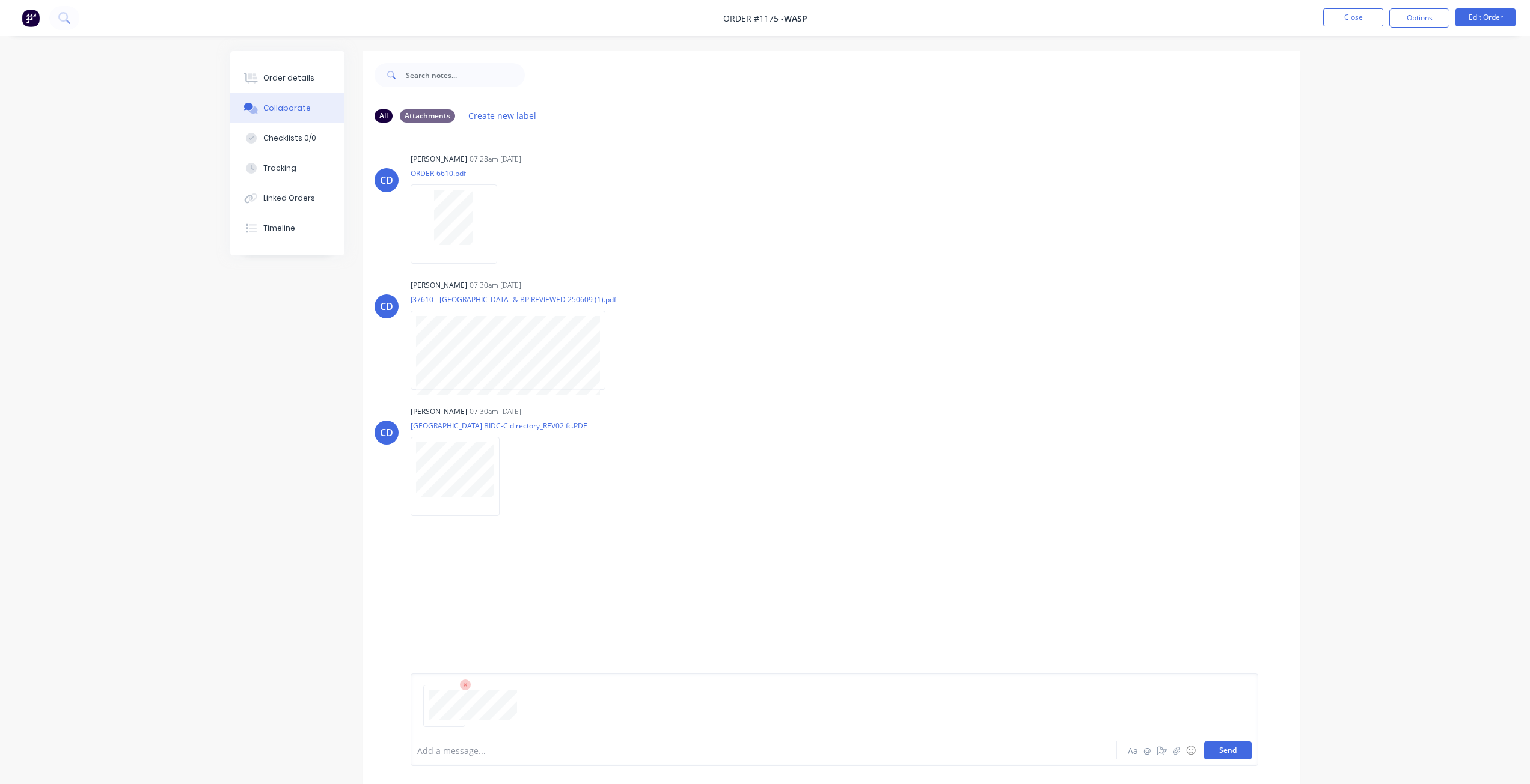
click at [1206, 753] on button "Send" at bounding box center [1228, 751] width 47 height 18
click at [299, 74] on div "Order details" at bounding box center [288, 79] width 51 height 11
